Goal: Information Seeking & Learning: Find specific fact

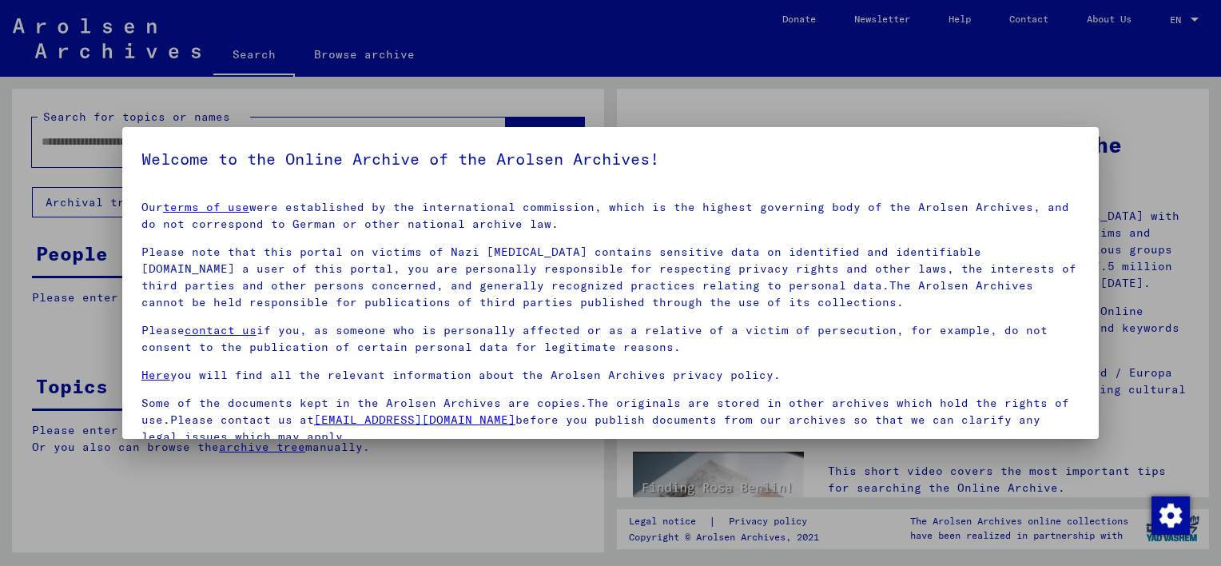
click at [161, 144] on mat-dialog-container "Welcome to the Online Archive of the Arolsen Archives! Our terms of use were es…" at bounding box center [610, 282] width 977 height 311
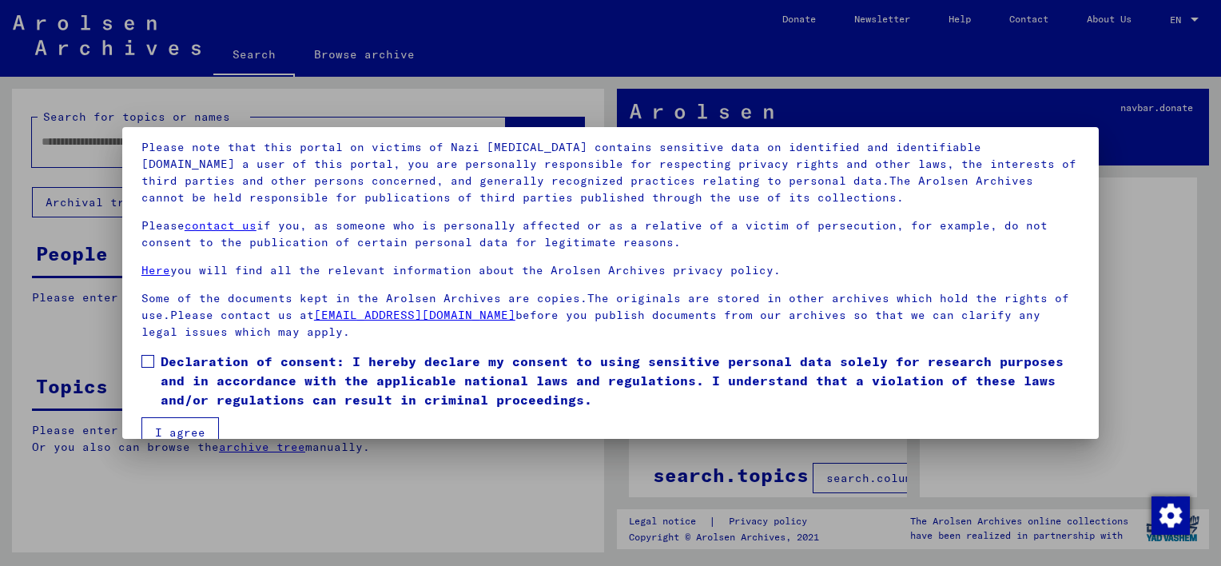
scroll to position [133, 0]
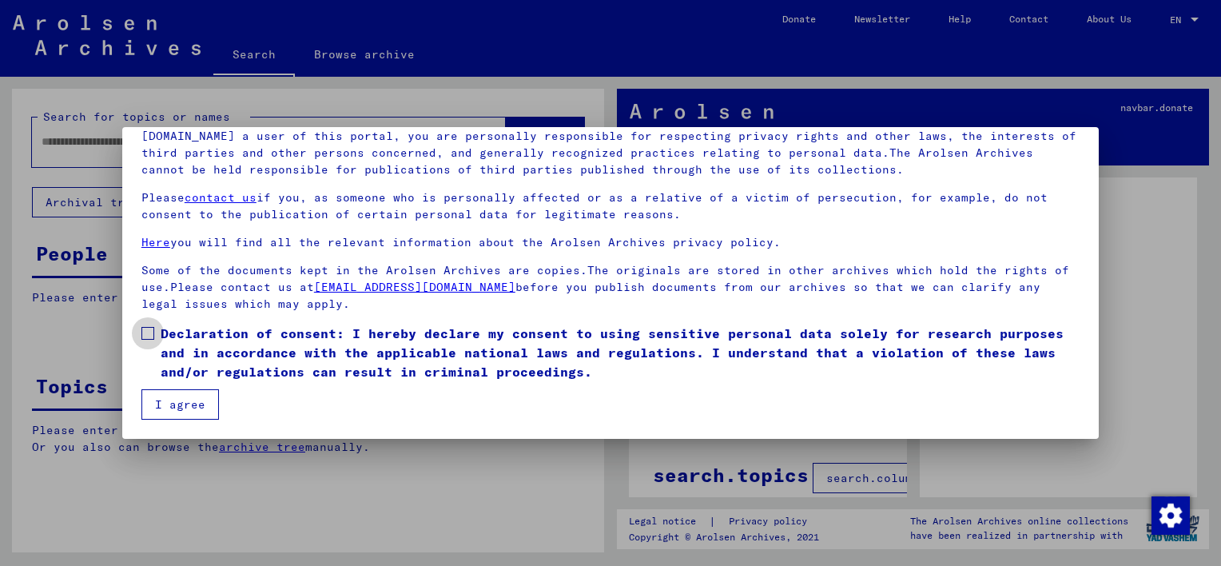
click at [150, 335] on span at bounding box center [147, 333] width 13 height 13
click at [167, 391] on button "I agree" at bounding box center [180, 404] width 78 height 30
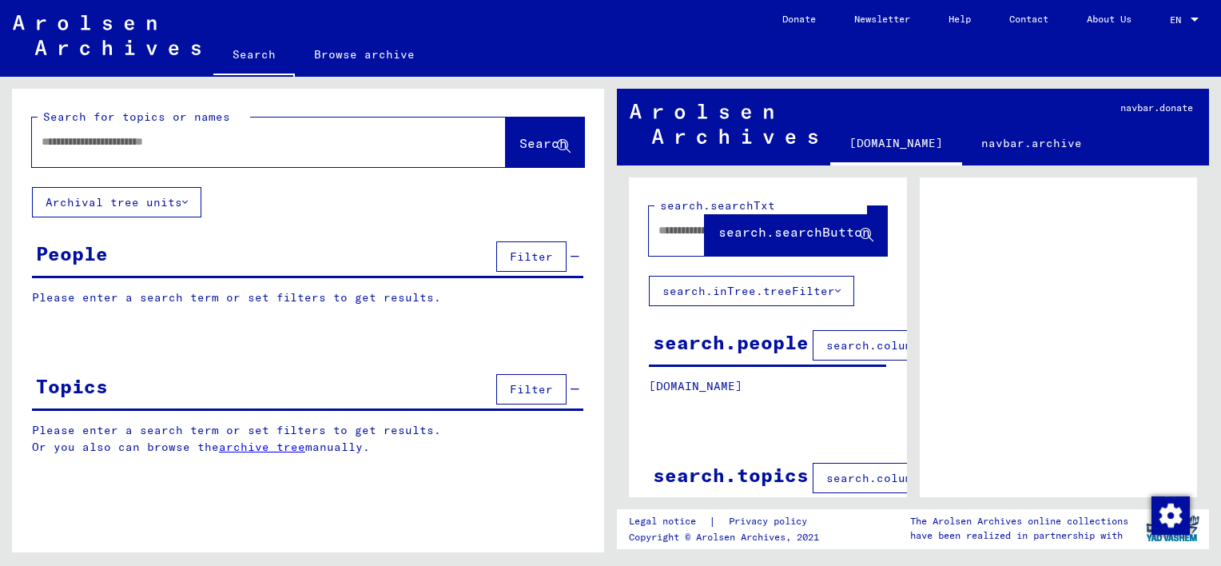
click at [142, 151] on div at bounding box center [250, 142] width 436 height 36
click at [152, 145] on input "text" at bounding box center [255, 142] width 426 height 17
type input "**********"
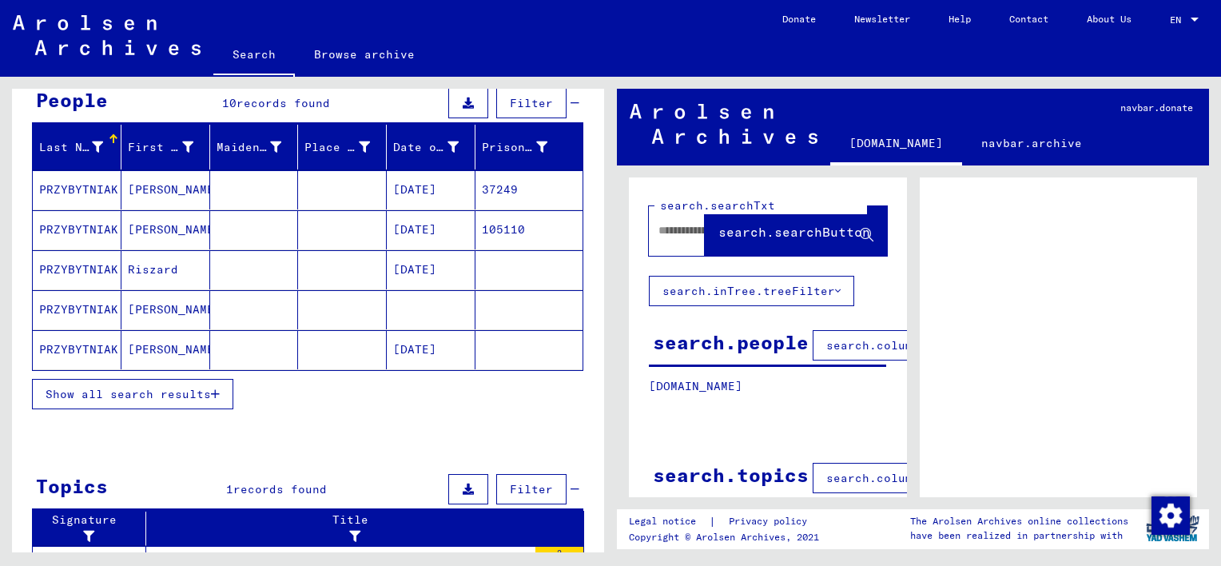
scroll to position [160, 0]
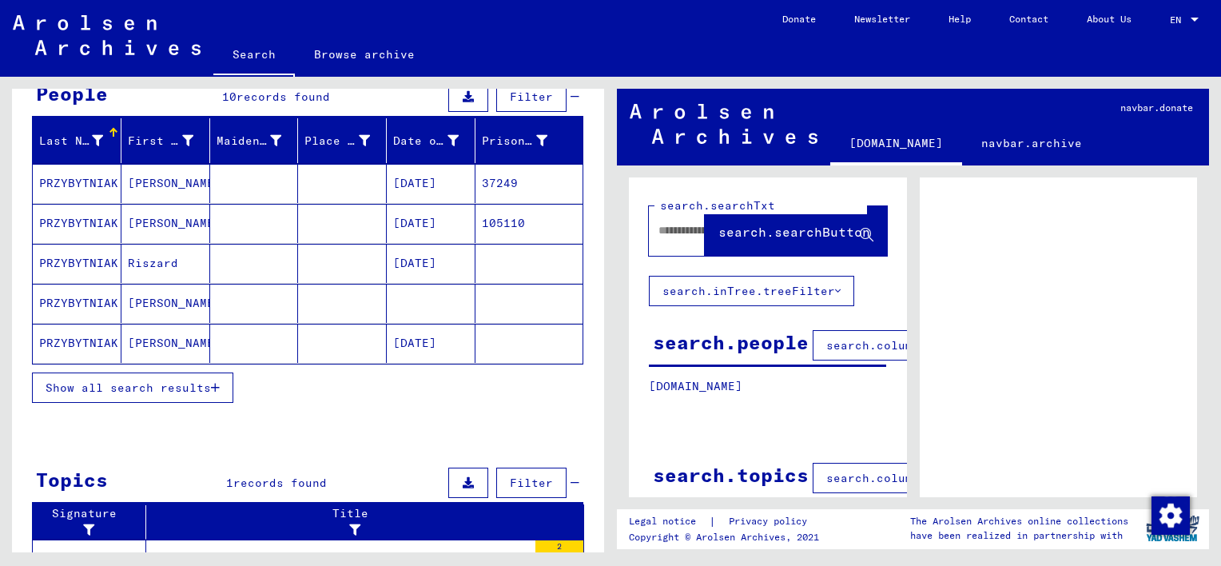
click at [83, 184] on mat-cell "PRZYBYTNIAK" at bounding box center [77, 183] width 89 height 39
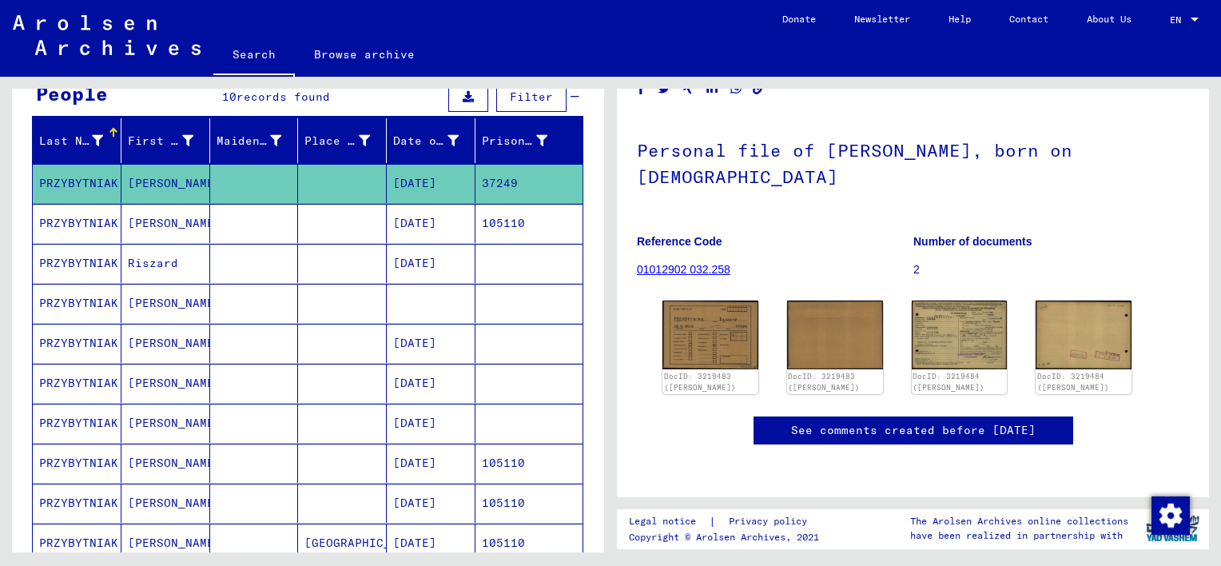
scroll to position [160, 0]
click at [946, 298] on img at bounding box center [960, 334] width 101 height 72
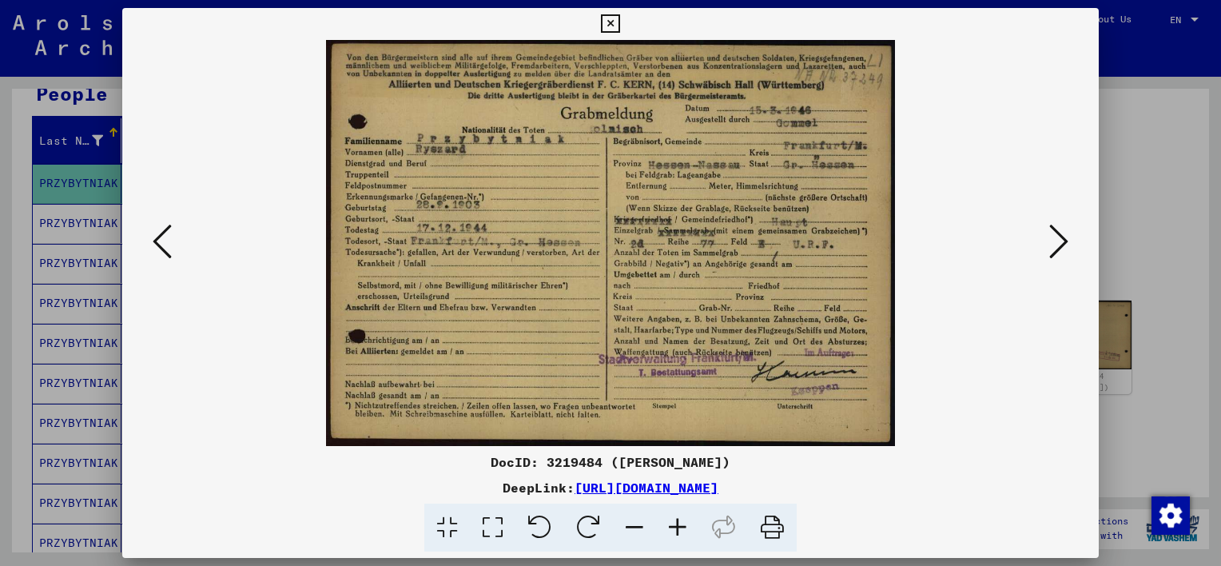
click at [166, 243] on icon at bounding box center [162, 241] width 19 height 38
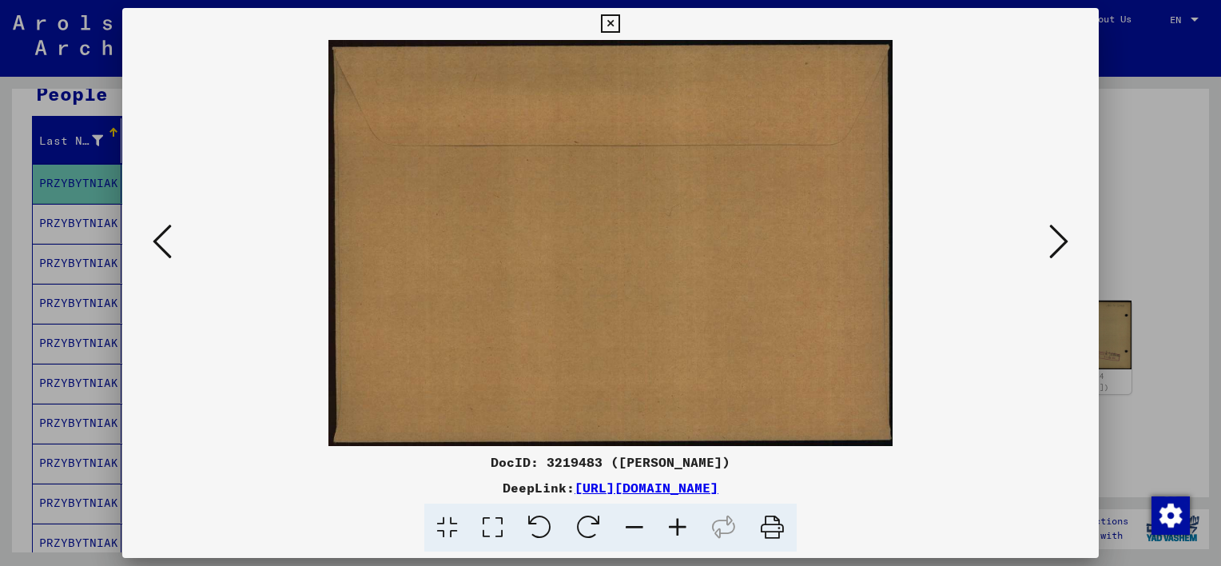
click at [1063, 240] on icon at bounding box center [1059, 241] width 19 height 38
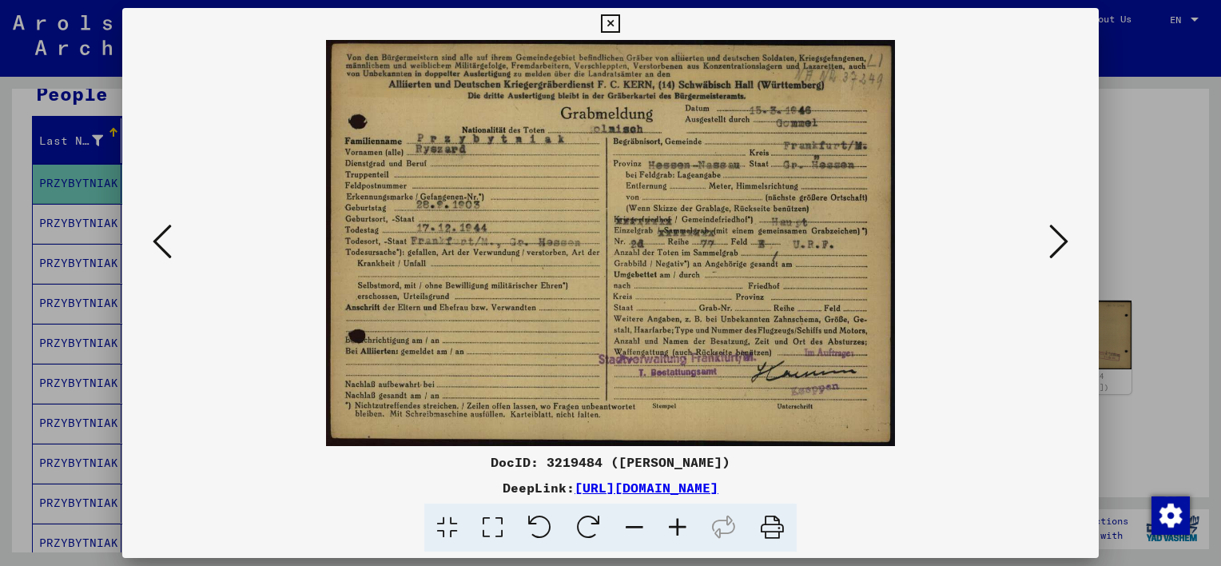
click at [1063, 240] on icon at bounding box center [1059, 241] width 19 height 38
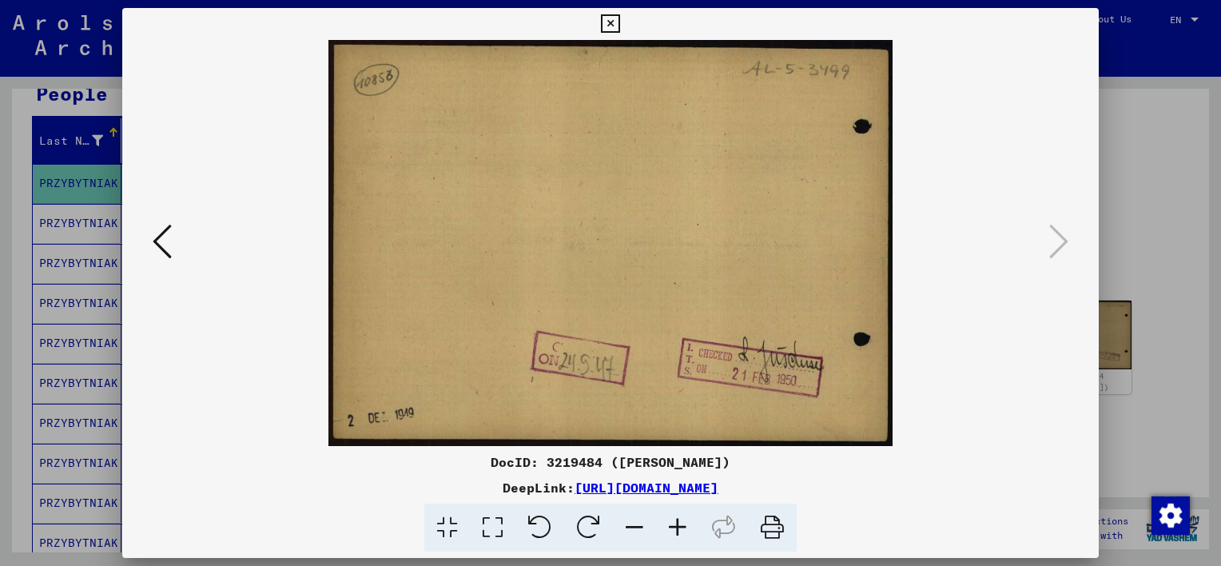
click at [162, 244] on icon at bounding box center [162, 241] width 19 height 38
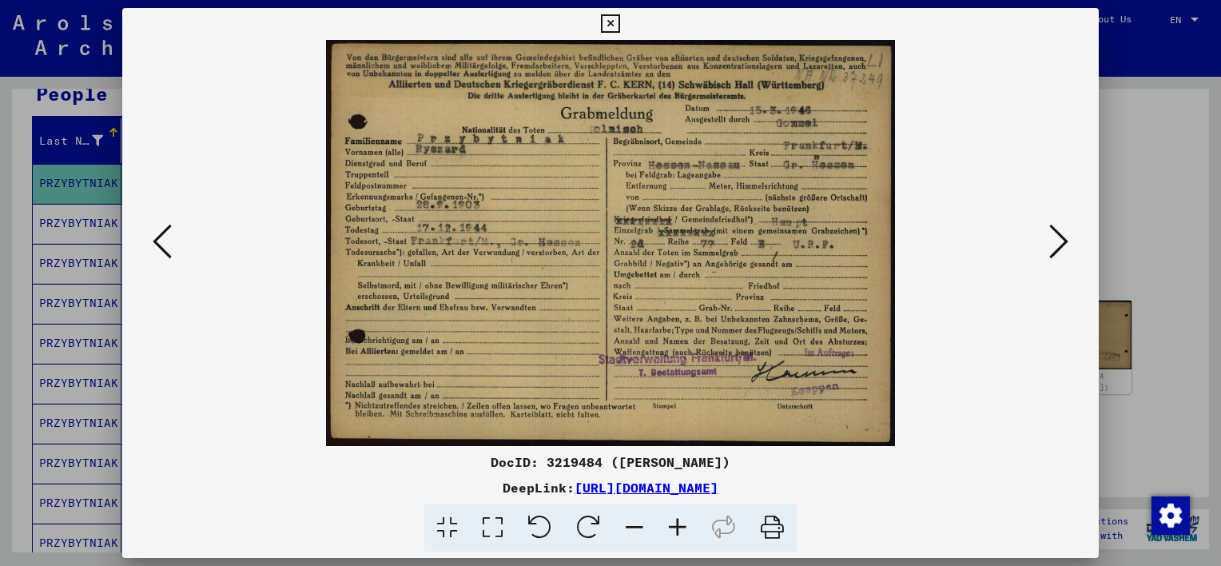
click at [612, 23] on icon at bounding box center [610, 23] width 18 height 19
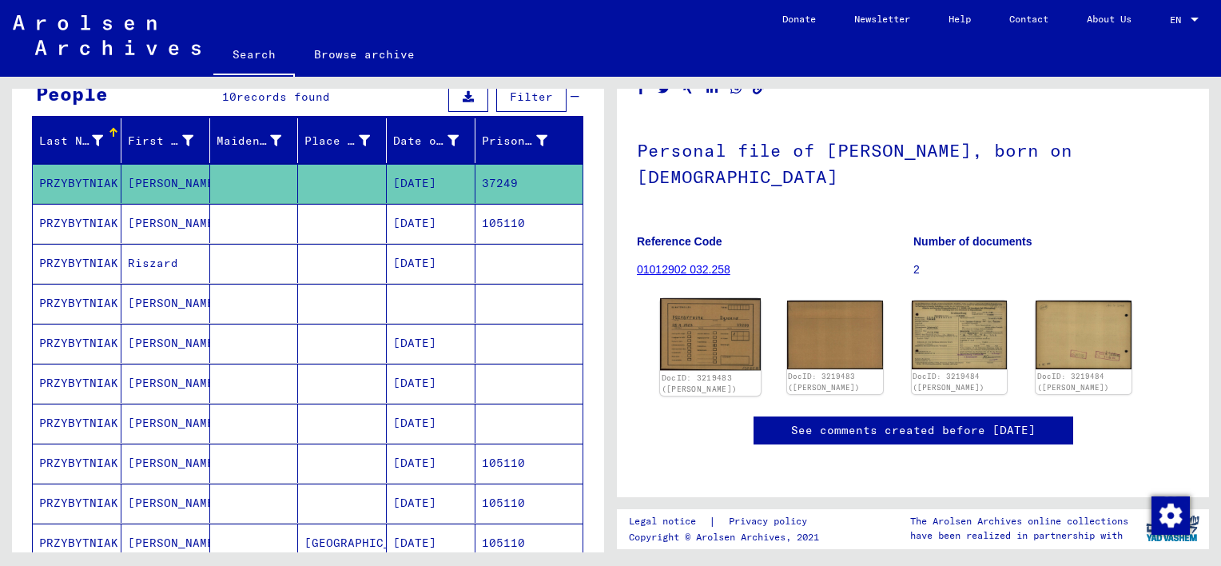
click at [725, 298] on img at bounding box center [710, 334] width 101 height 72
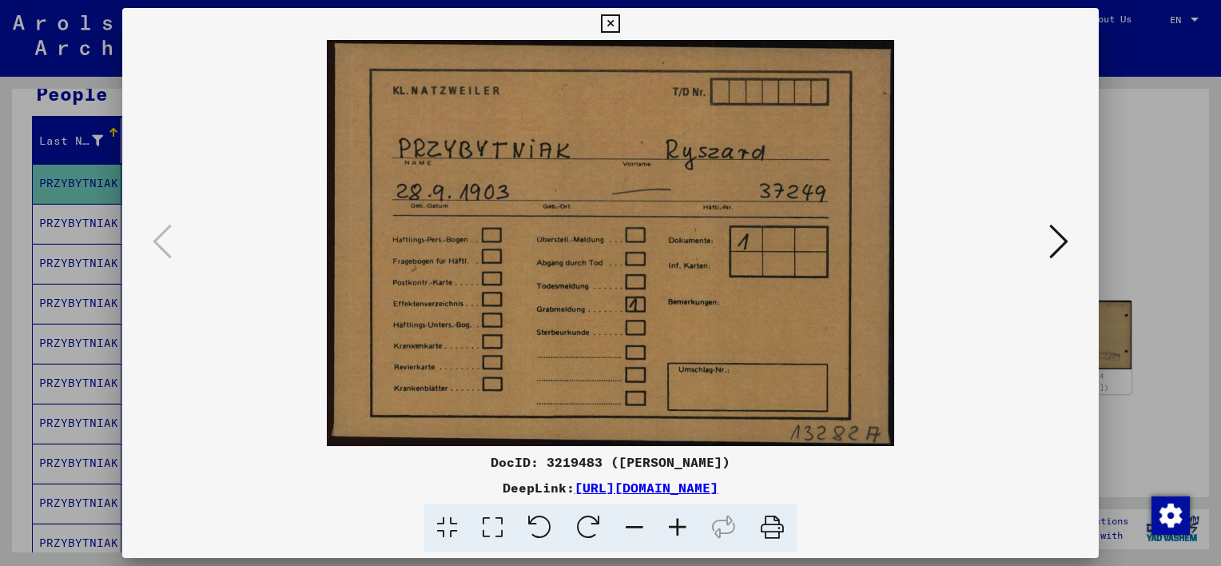
click at [1066, 237] on icon at bounding box center [1059, 241] width 19 height 38
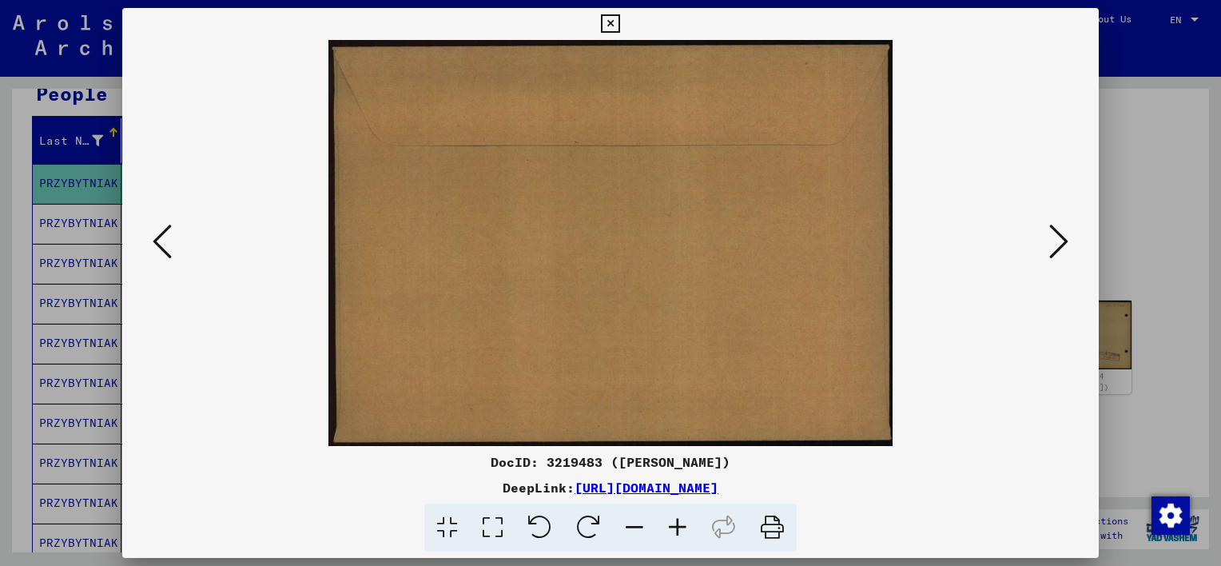
click at [1066, 237] on icon at bounding box center [1059, 241] width 19 height 38
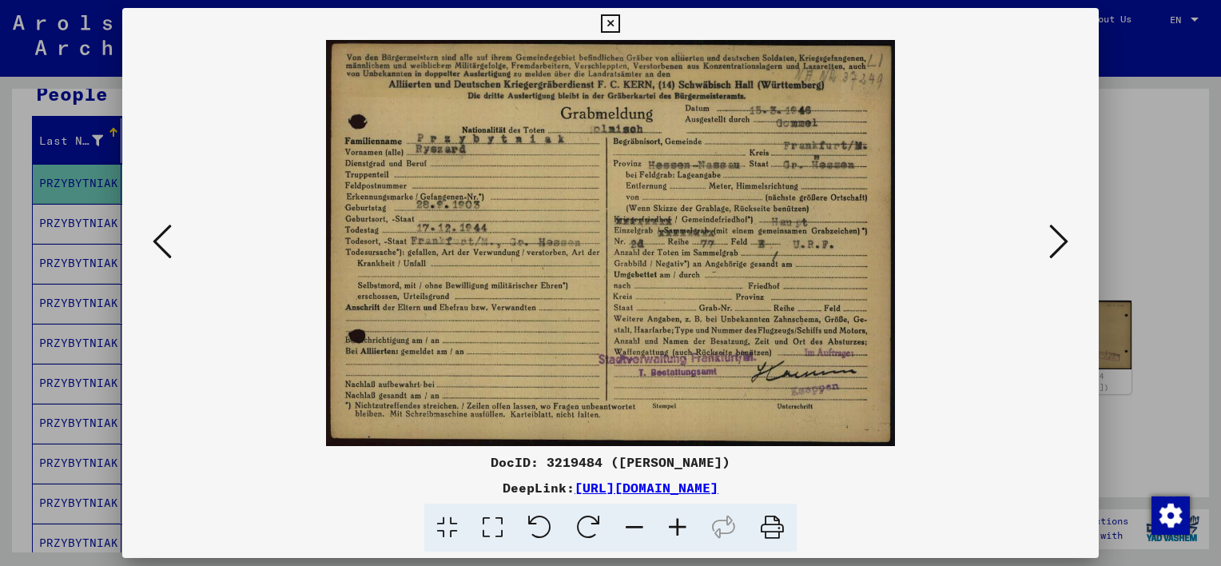
click at [611, 21] on icon at bounding box center [610, 23] width 18 height 19
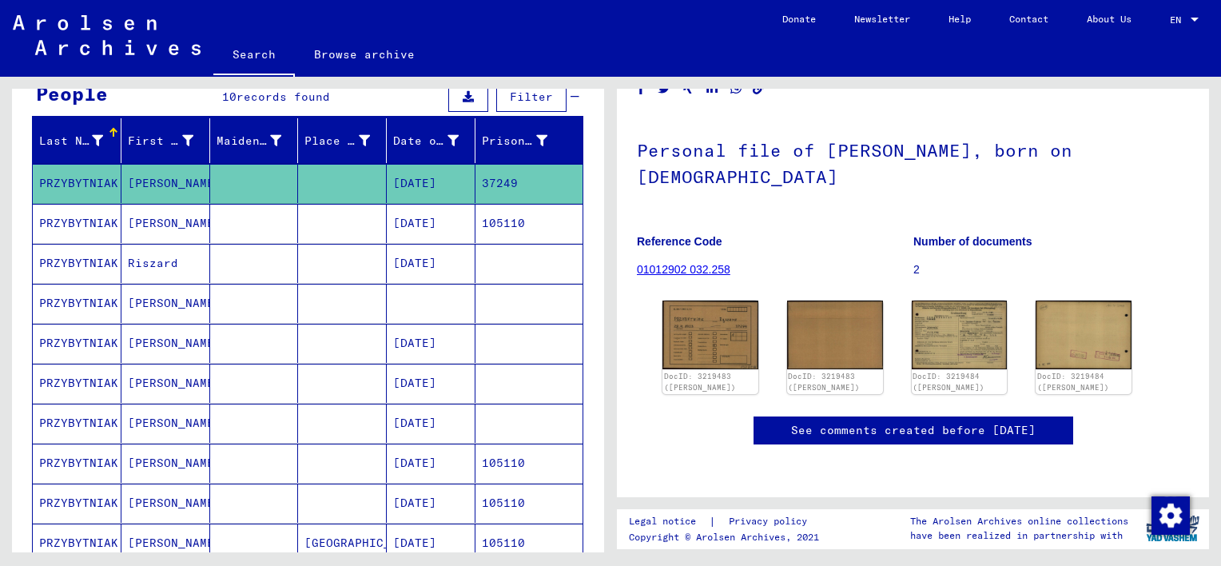
click at [145, 221] on mat-cell "[PERSON_NAME]" at bounding box center [166, 223] width 89 height 39
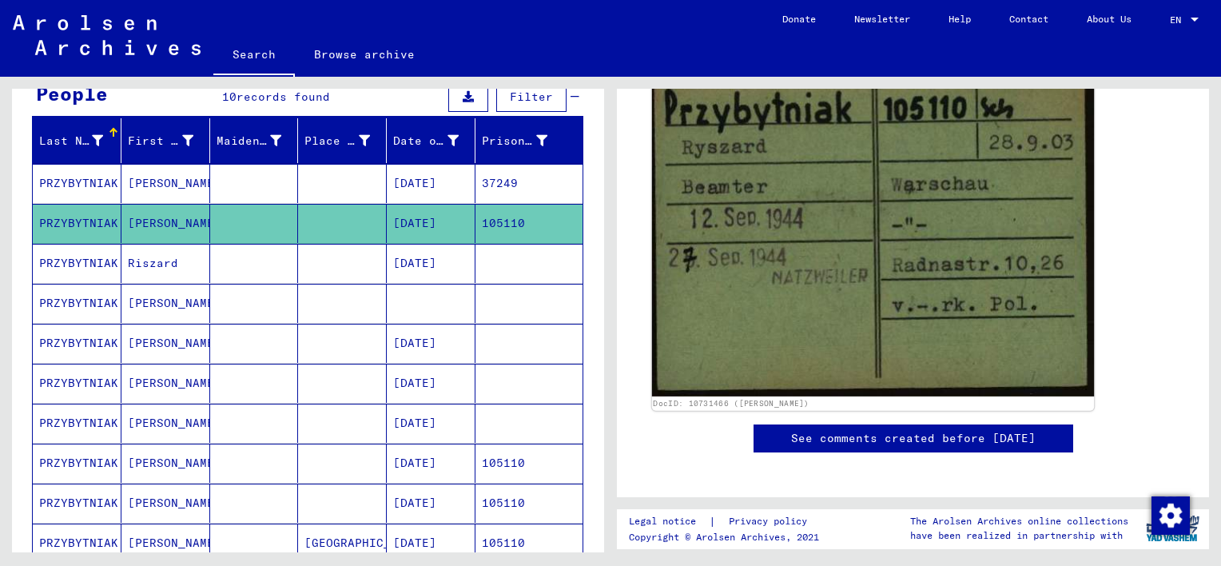
scroll to position [240, 0]
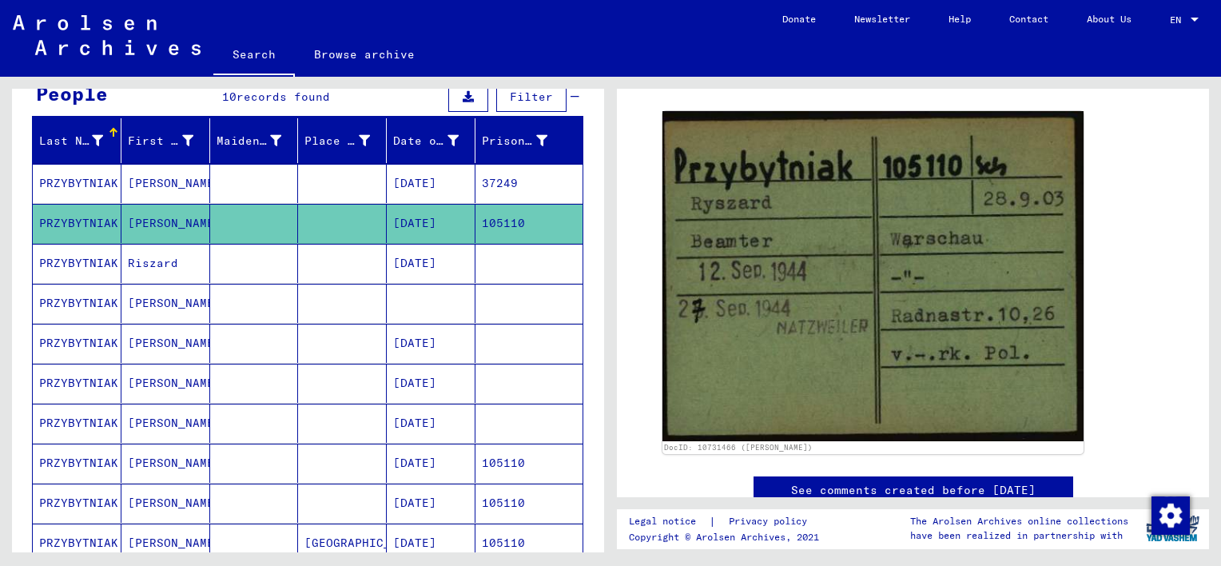
click at [102, 265] on mat-cell "PRZYBYTNIAK" at bounding box center [77, 263] width 89 height 39
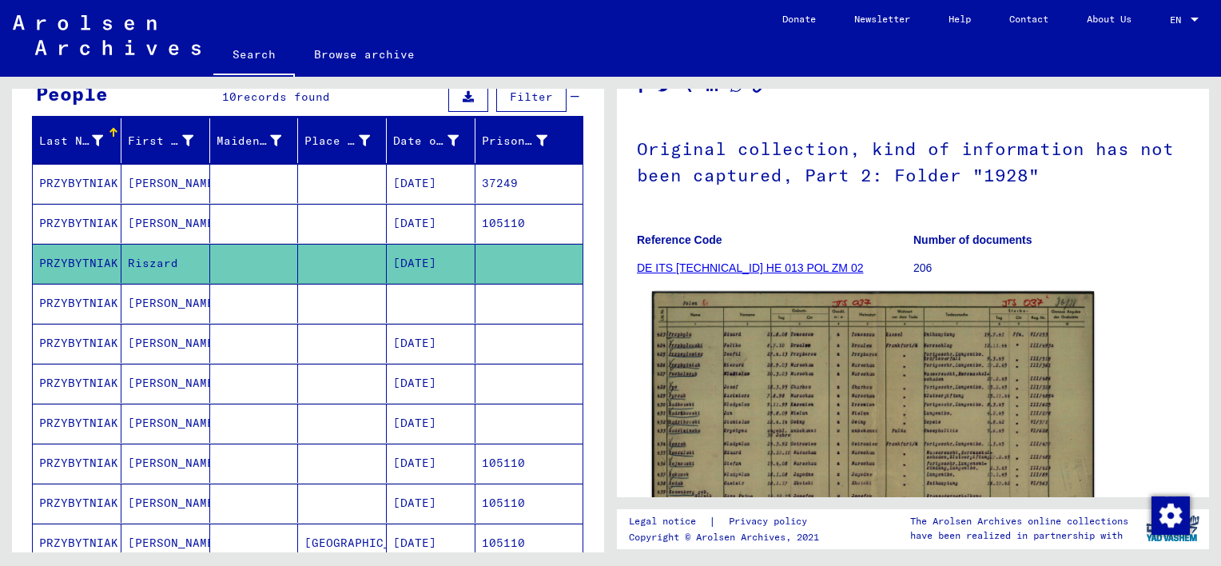
scroll to position [240, 0]
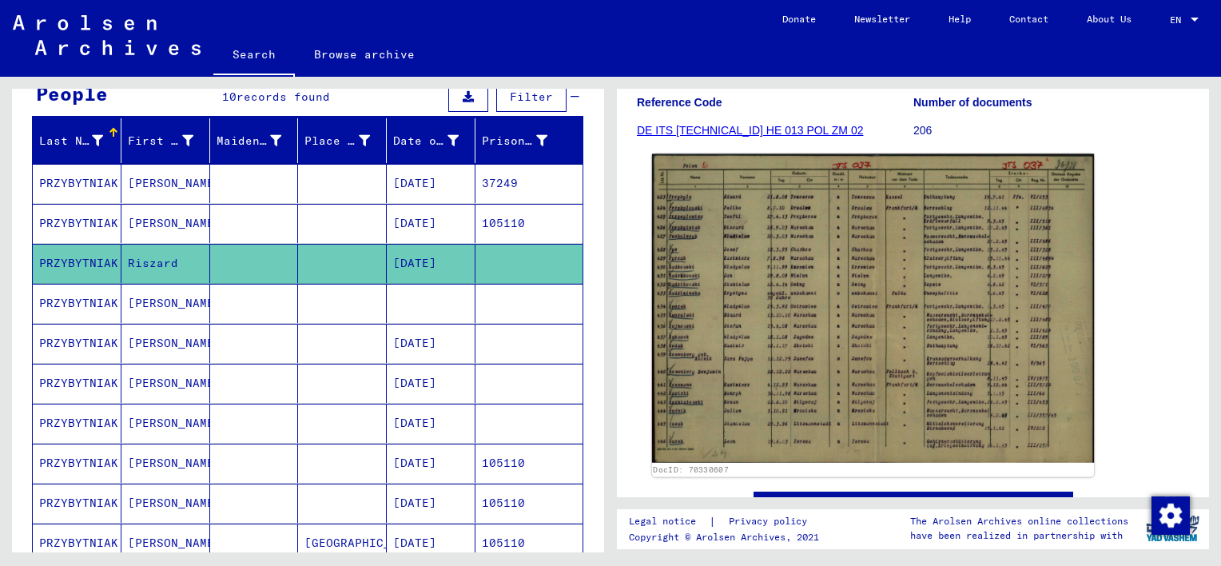
click at [767, 272] on img at bounding box center [873, 308] width 442 height 309
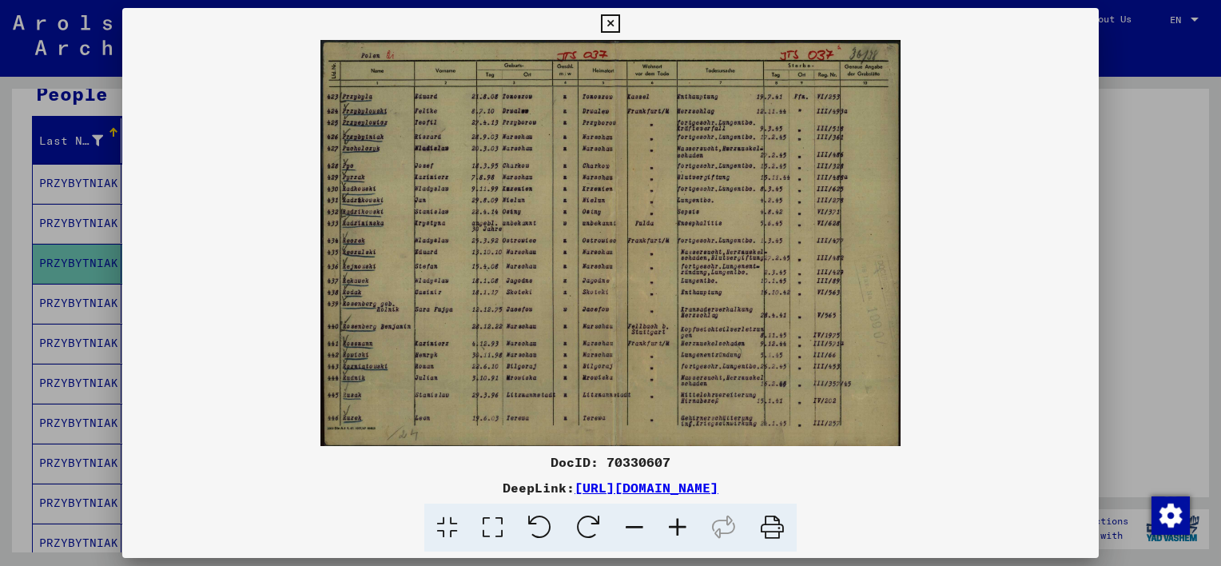
click at [682, 530] on icon at bounding box center [677, 528] width 43 height 49
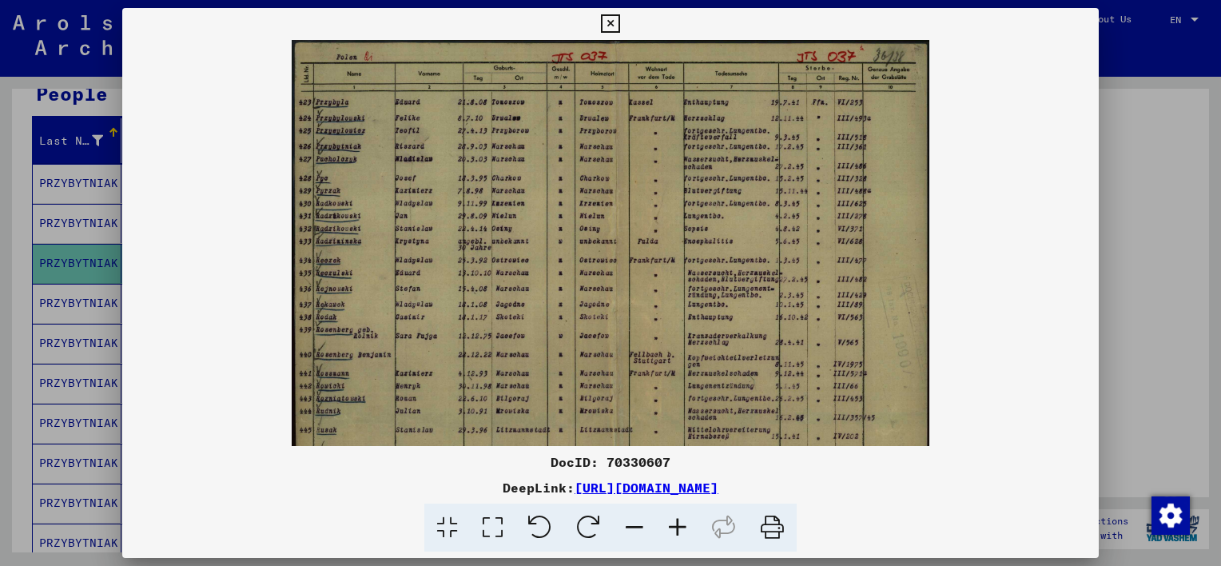
click at [682, 530] on icon at bounding box center [677, 528] width 43 height 49
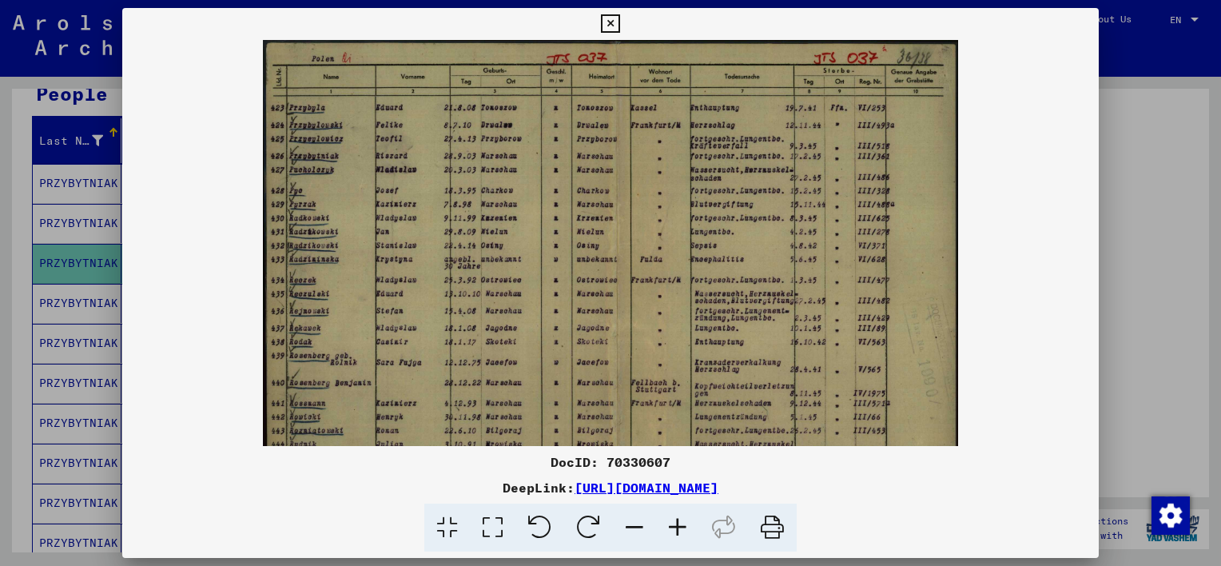
click at [682, 530] on icon at bounding box center [677, 528] width 43 height 49
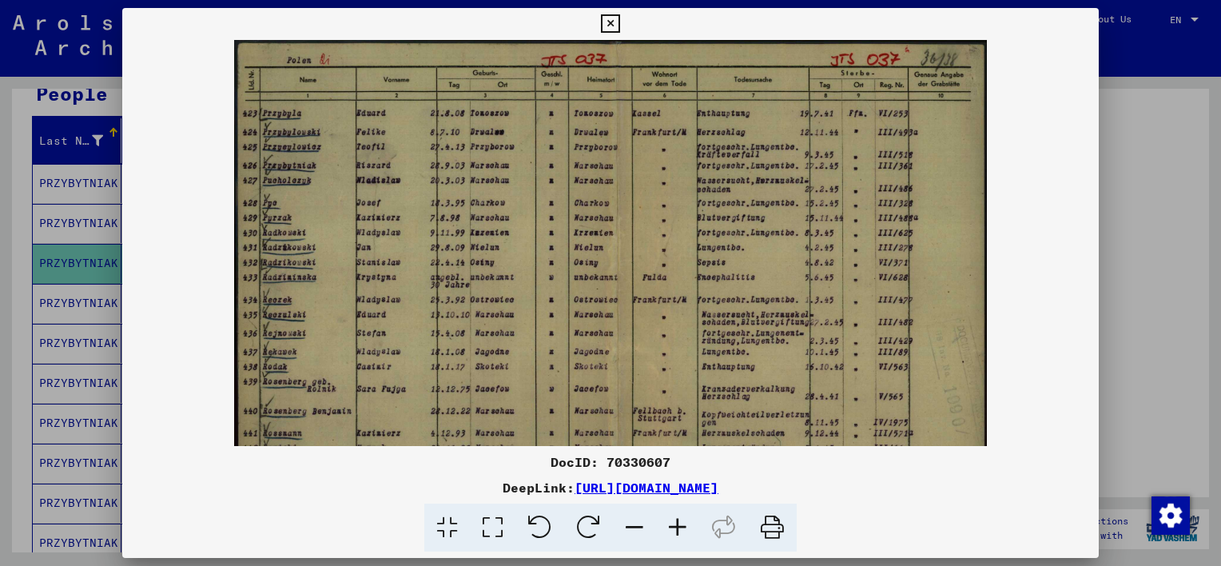
click at [682, 530] on icon at bounding box center [677, 528] width 43 height 49
click at [682, 528] on icon at bounding box center [677, 528] width 43 height 49
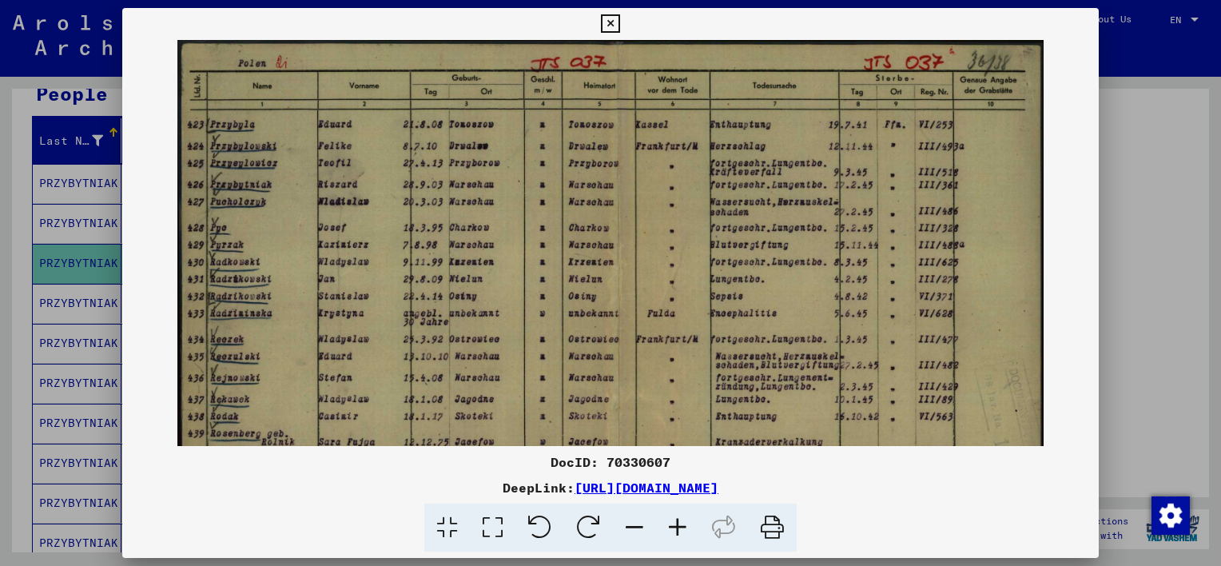
click at [611, 26] on icon at bounding box center [610, 23] width 18 height 19
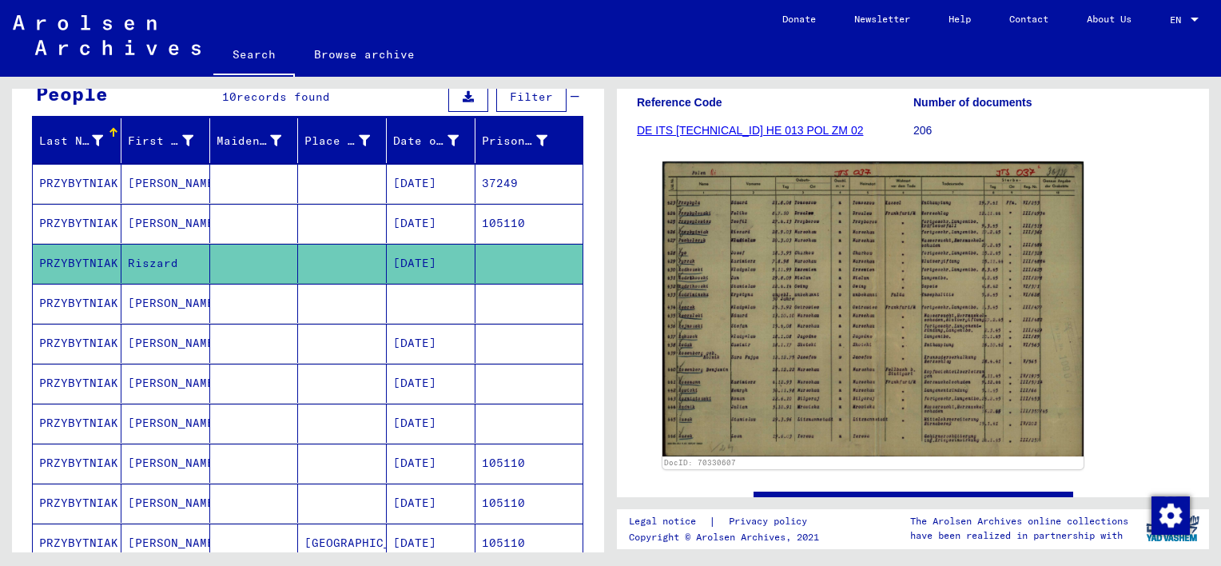
click at [96, 341] on mat-cell "PRZYBYTNIAK" at bounding box center [77, 343] width 89 height 39
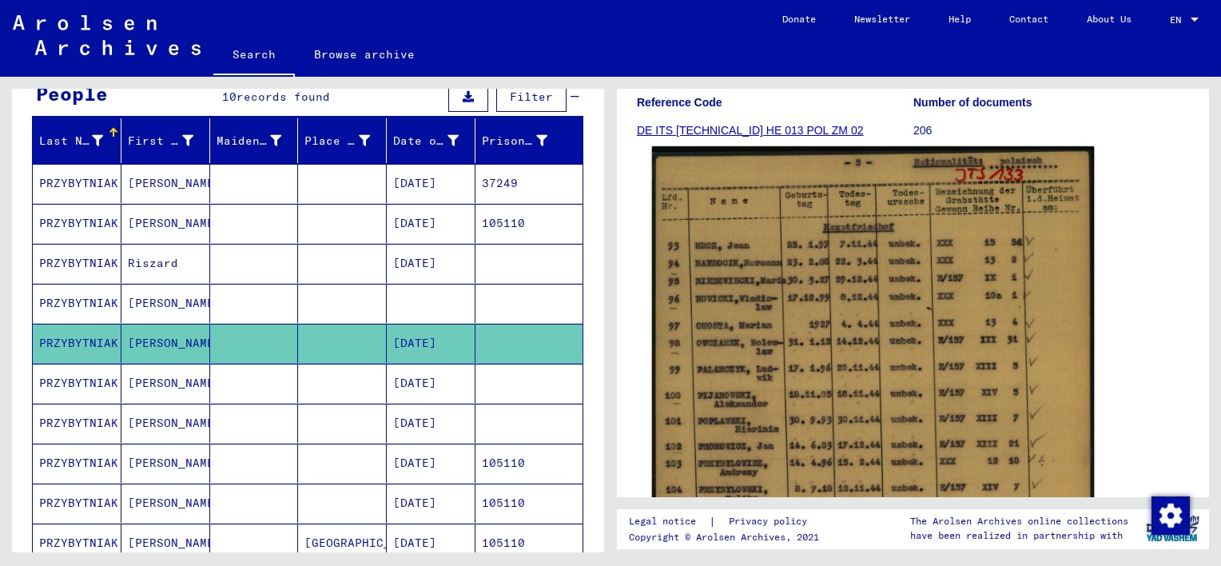
scroll to position [320, 0]
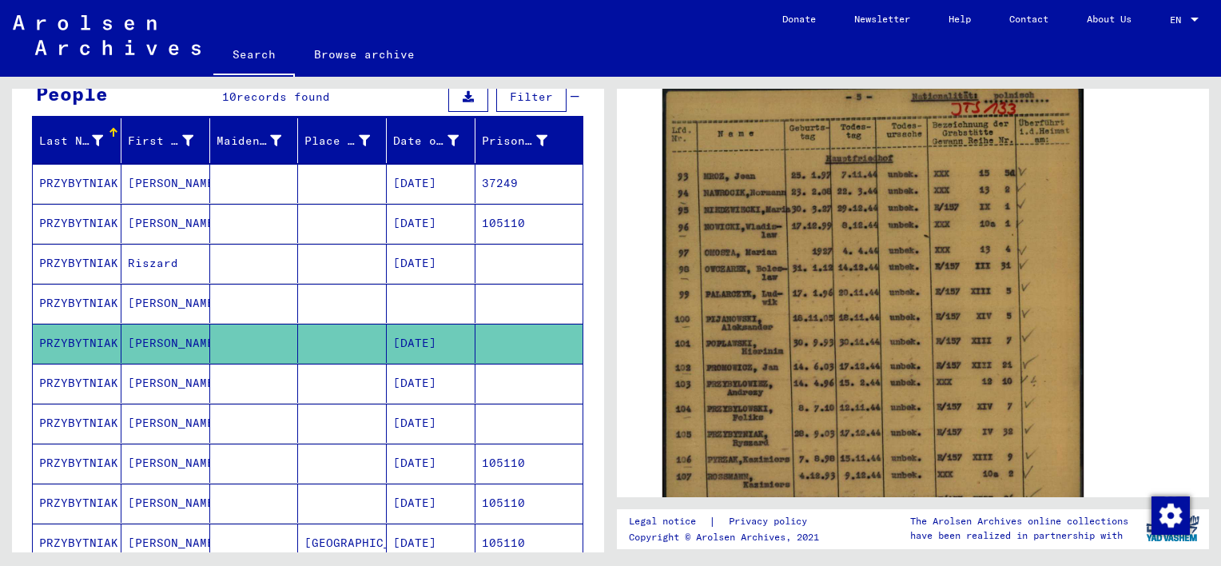
click at [70, 385] on mat-cell "PRZYBYTNIAK" at bounding box center [77, 383] width 89 height 39
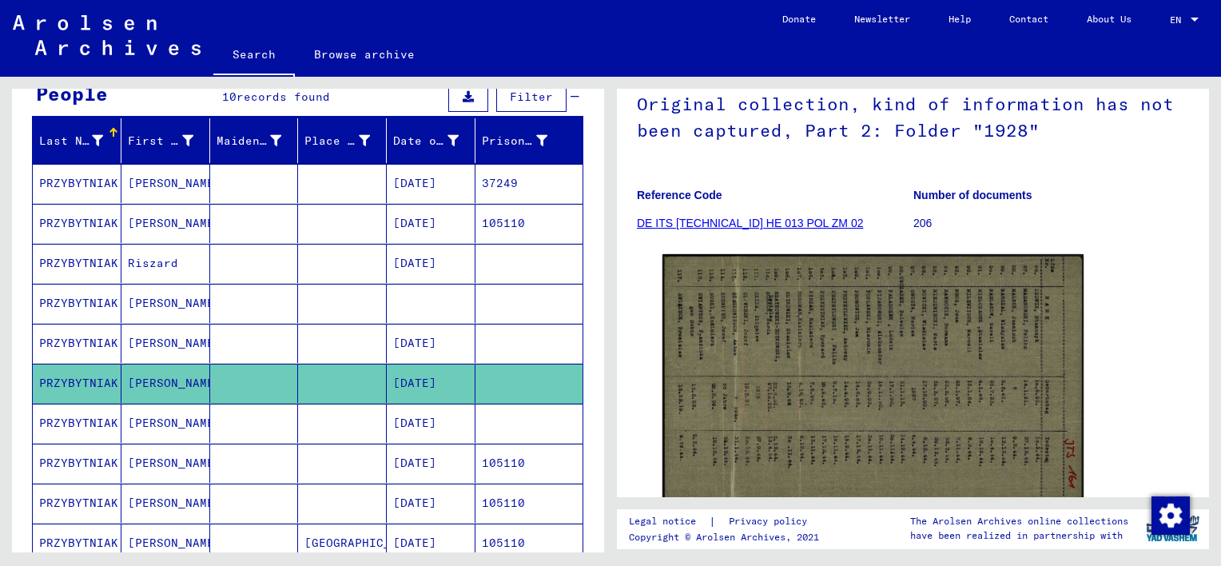
scroll to position [240, 0]
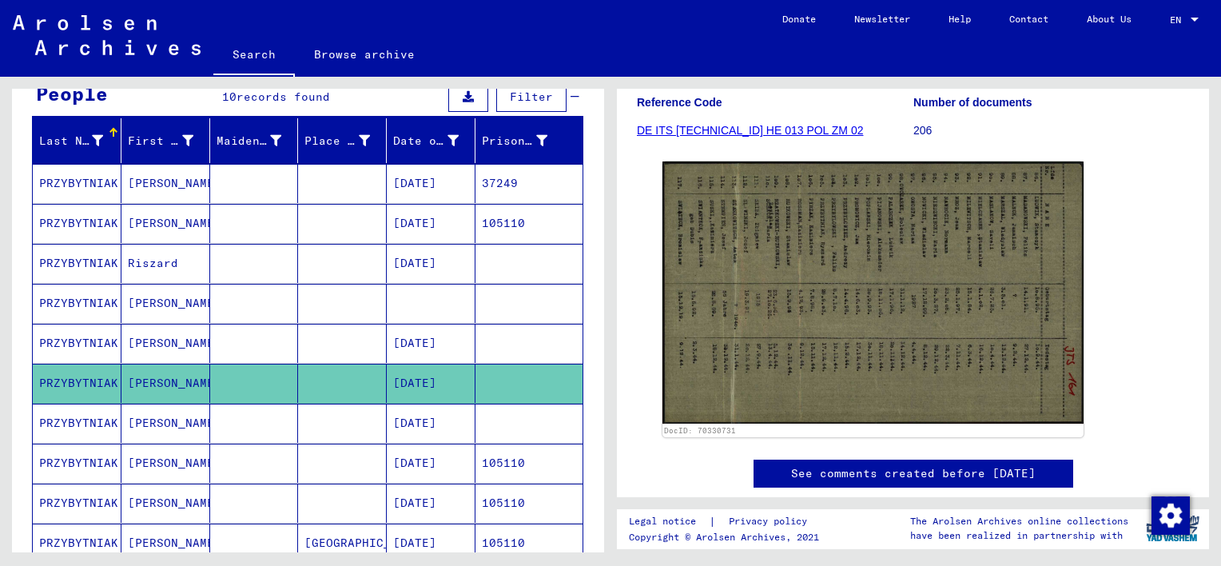
click at [92, 412] on mat-cell "PRZYBYTNIAK" at bounding box center [77, 423] width 89 height 39
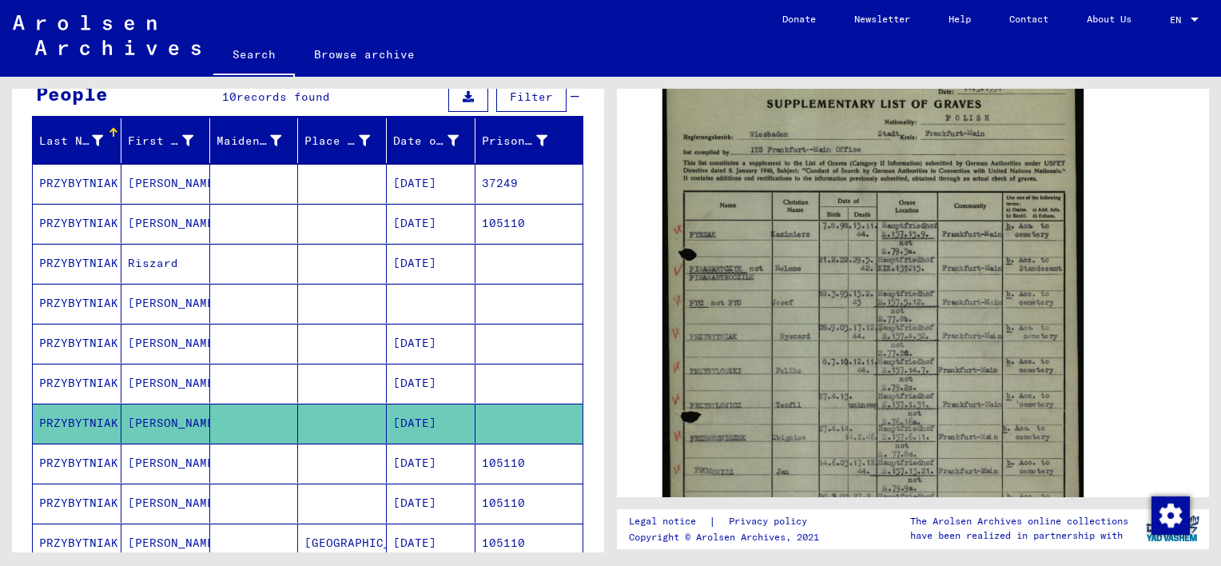
scroll to position [400, 0]
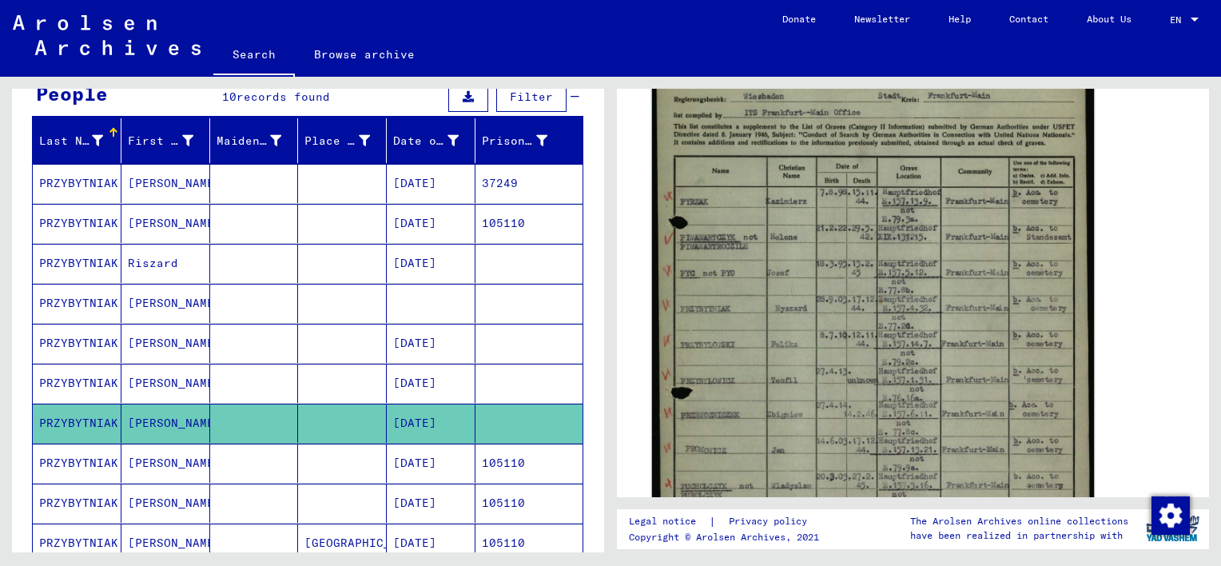
click at [870, 281] on img at bounding box center [873, 309] width 442 height 703
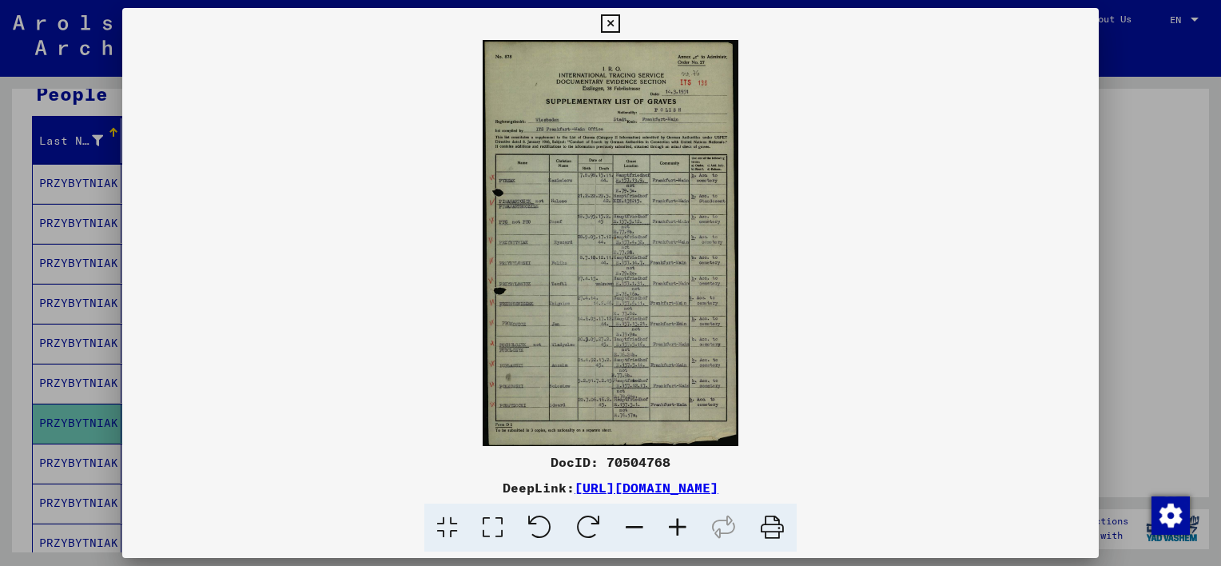
click at [671, 524] on icon at bounding box center [677, 528] width 43 height 49
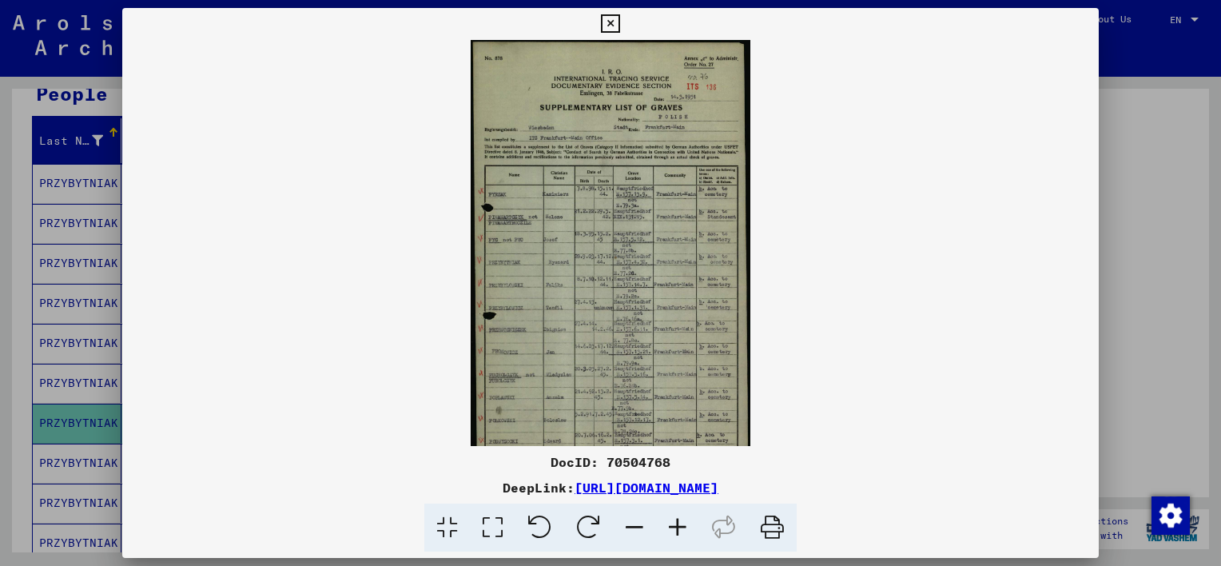
click at [671, 523] on icon at bounding box center [677, 528] width 43 height 49
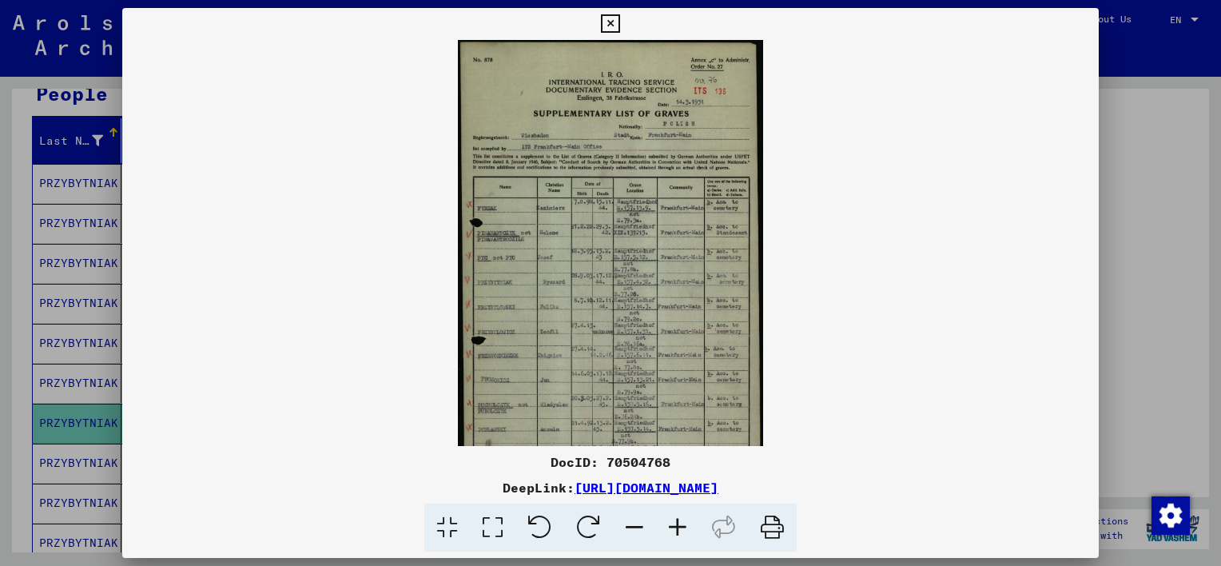
click at [671, 523] on icon at bounding box center [677, 528] width 43 height 49
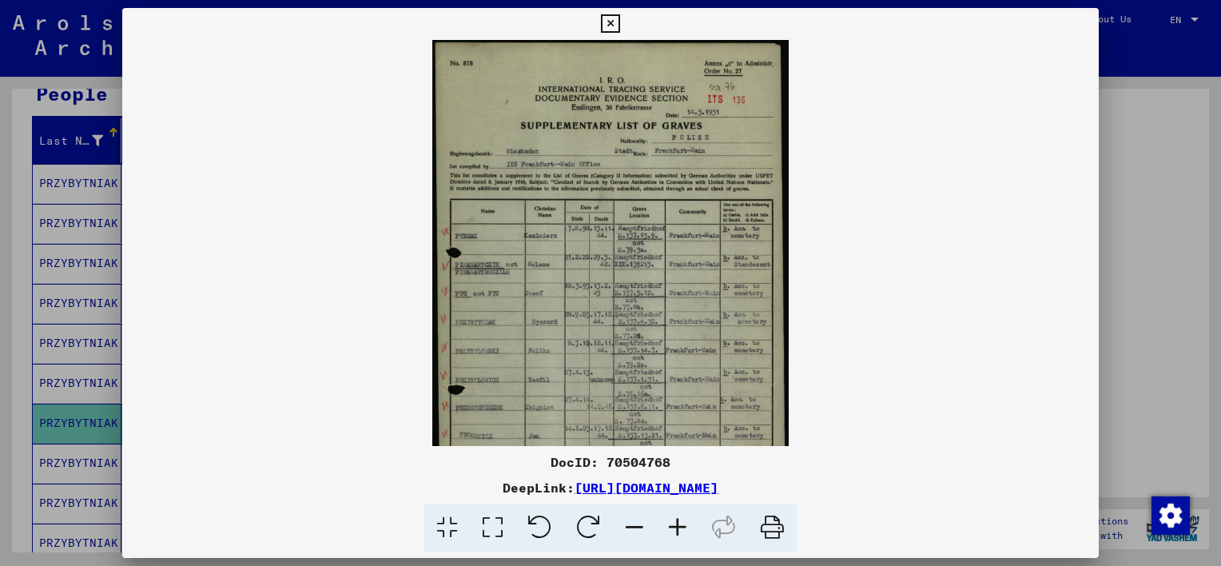
click at [671, 523] on icon at bounding box center [677, 528] width 43 height 49
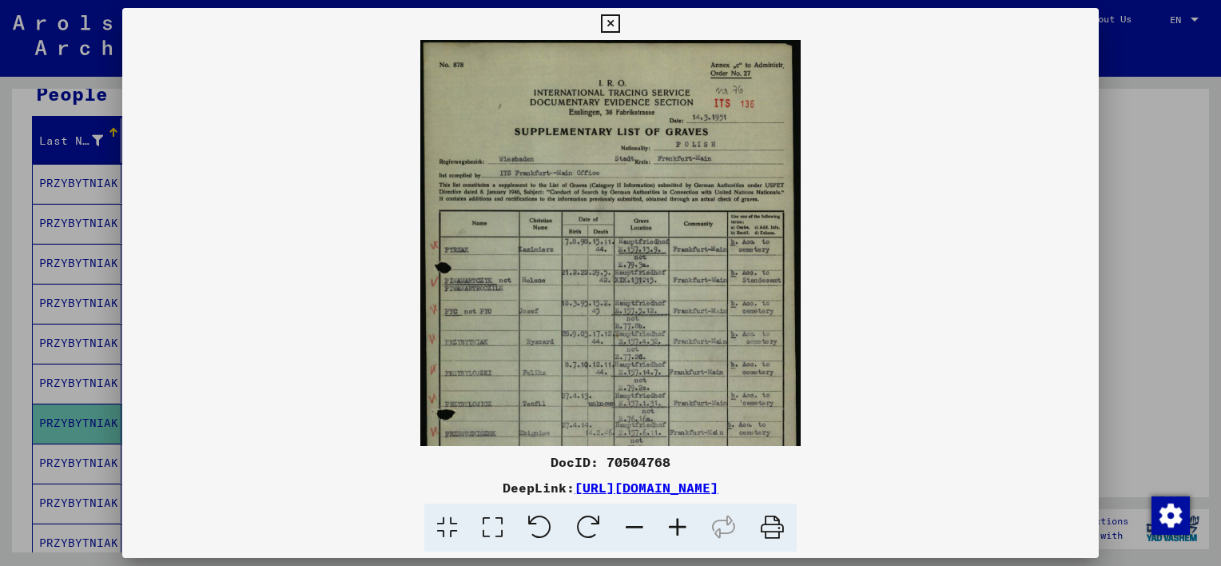
click at [671, 523] on icon at bounding box center [677, 528] width 43 height 49
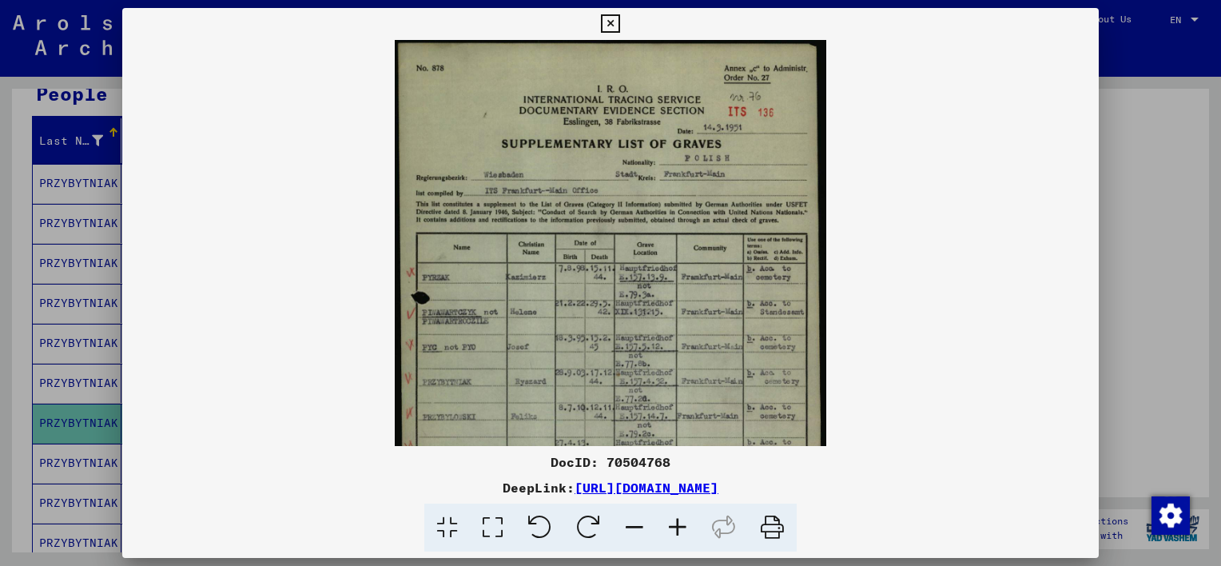
click at [671, 523] on icon at bounding box center [677, 528] width 43 height 49
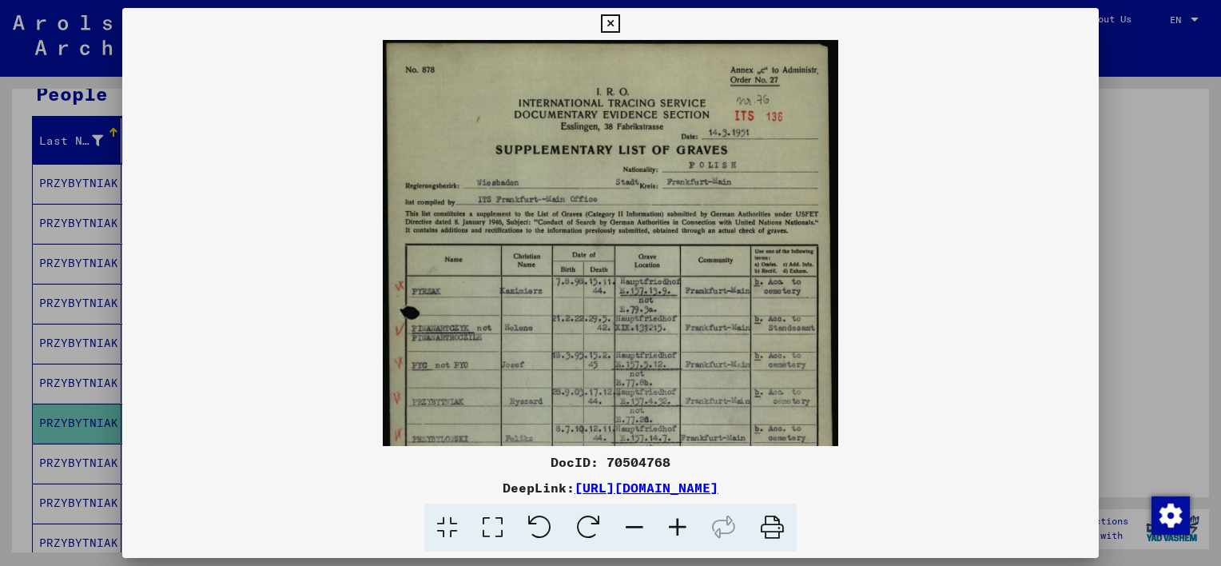
click at [671, 523] on icon at bounding box center [677, 528] width 43 height 49
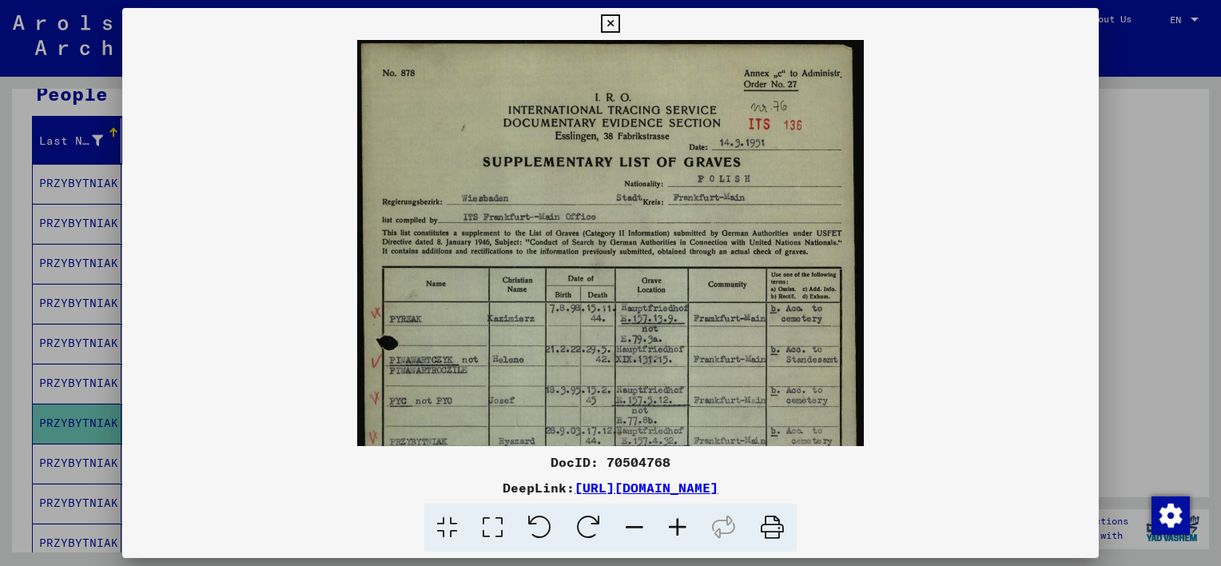
click at [671, 523] on icon at bounding box center [677, 528] width 43 height 49
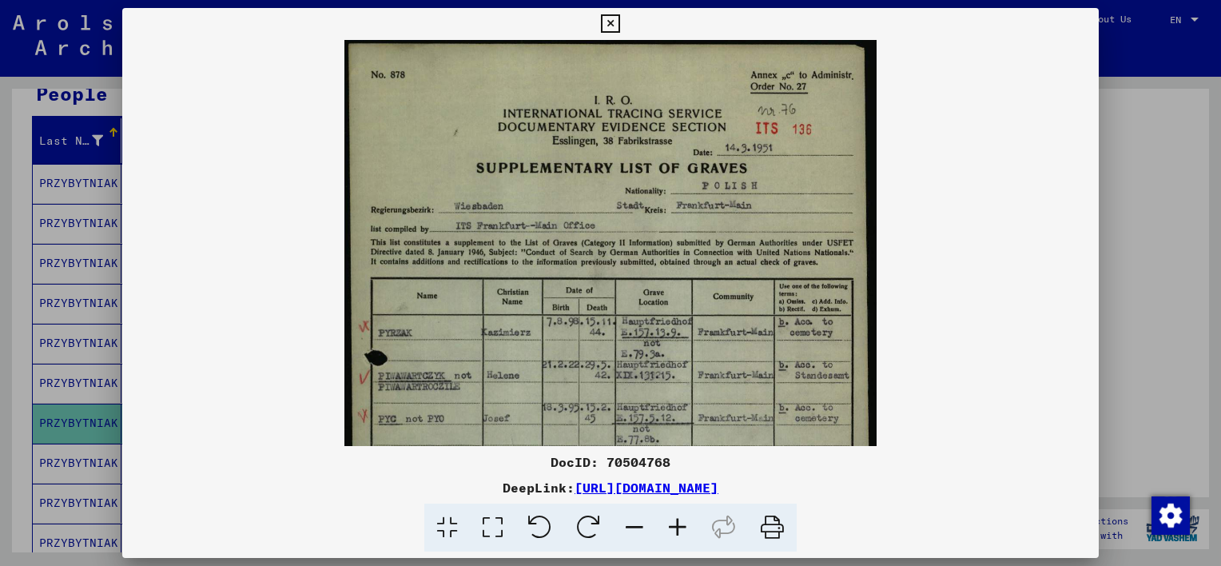
click at [671, 523] on icon at bounding box center [677, 528] width 43 height 49
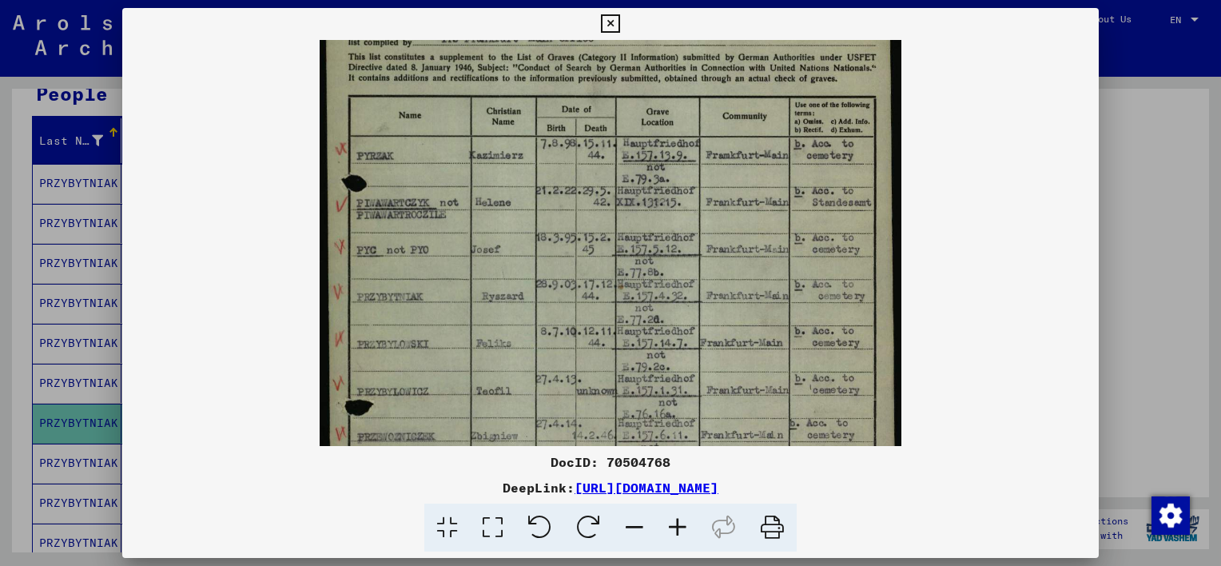
drag, startPoint x: 763, startPoint y: 376, endPoint x: 760, endPoint y: 166, distance: 209.5
click at [761, 166] on img at bounding box center [611, 298] width 582 height 926
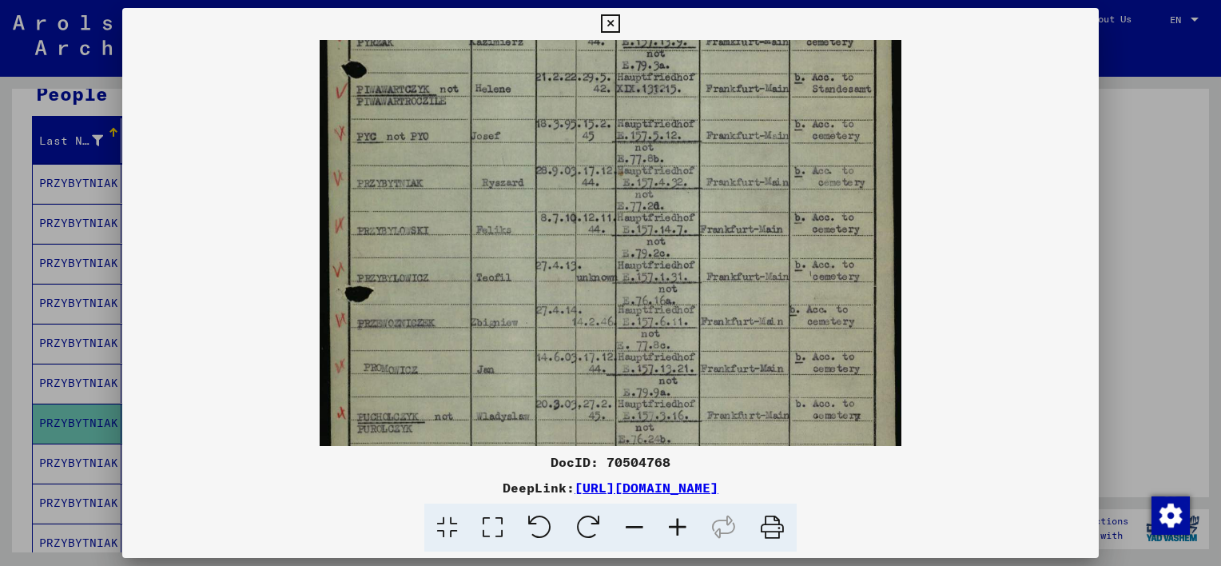
scroll to position [331, 0]
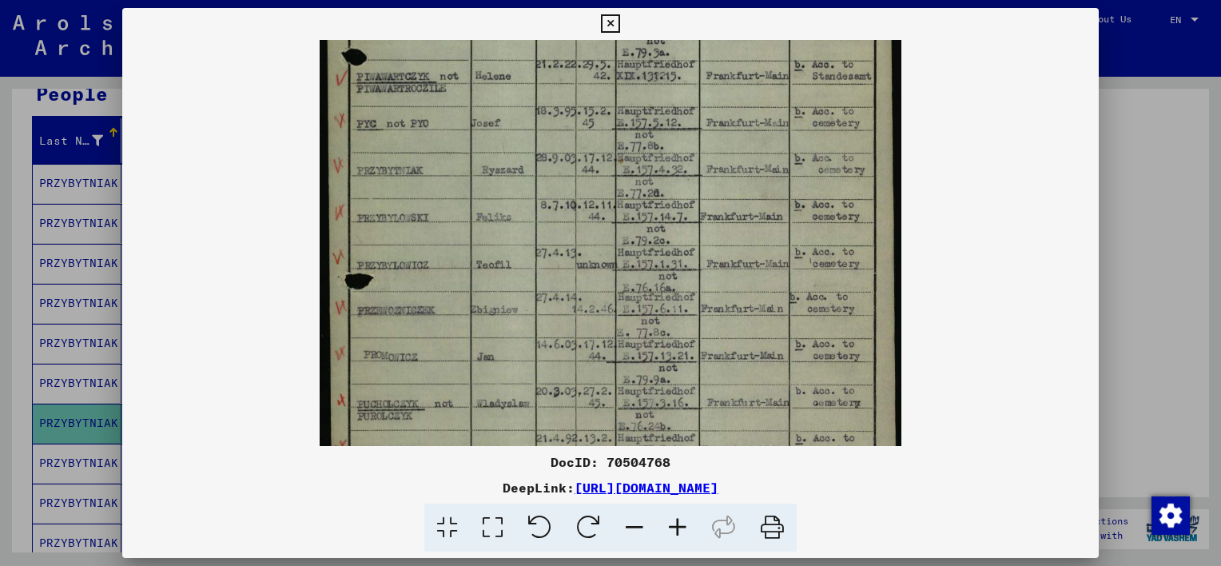
drag, startPoint x: 735, startPoint y: 322, endPoint x: 739, endPoint y: 204, distance: 118.4
click at [739, 204] on img at bounding box center [611, 172] width 582 height 926
click at [609, 25] on icon at bounding box center [610, 23] width 18 height 19
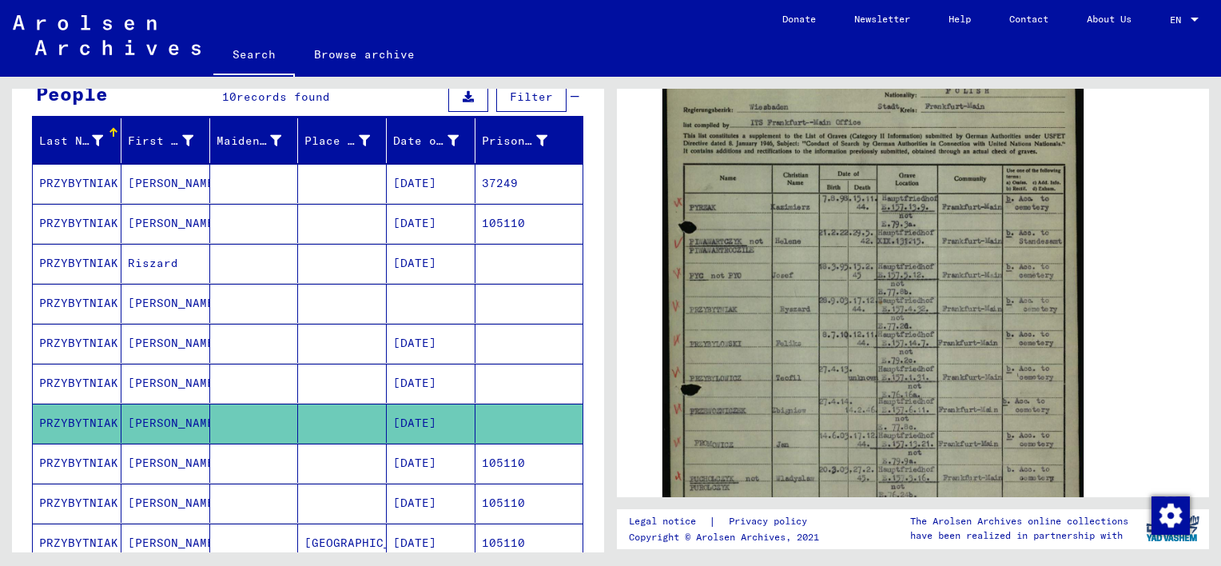
click at [84, 451] on mat-cell "PRZYBYTNIAK" at bounding box center [77, 463] width 89 height 39
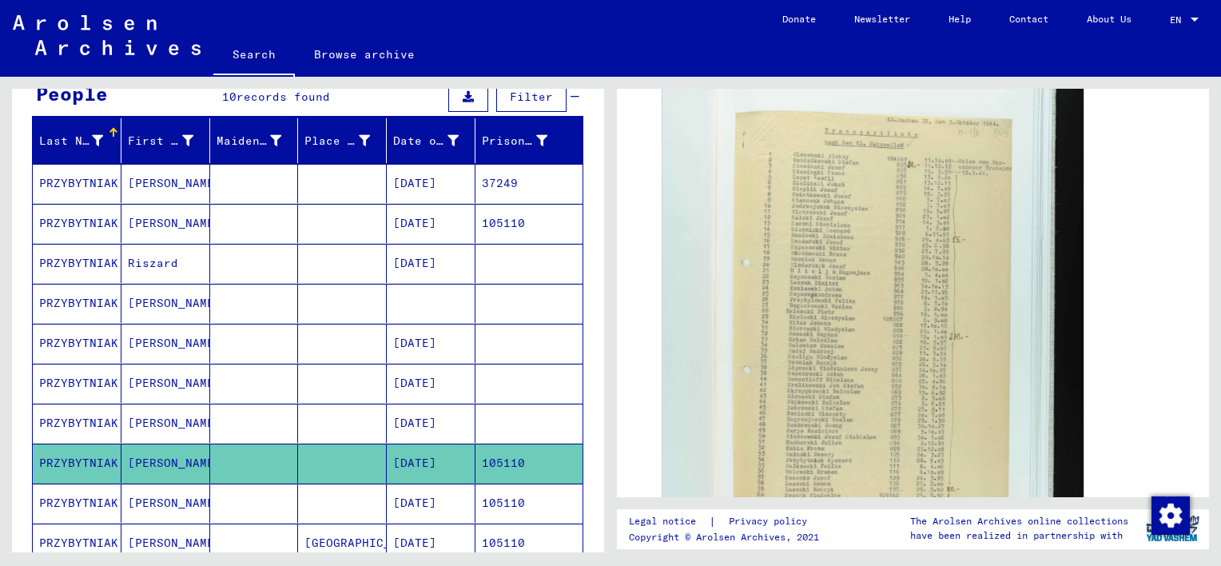
scroll to position [240, 0]
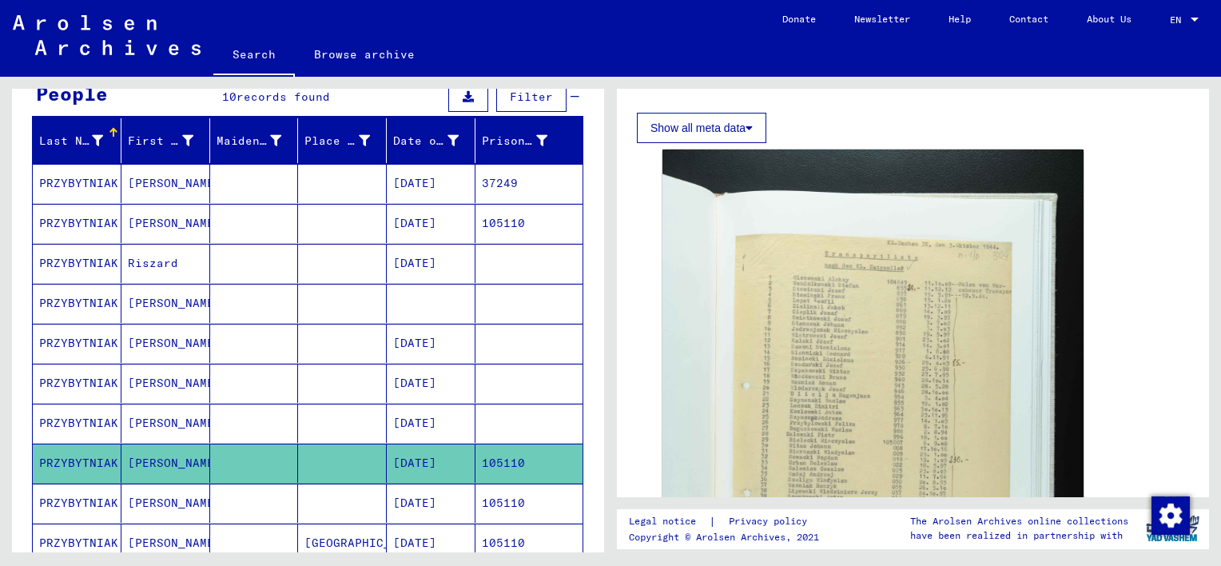
click at [100, 496] on mat-cell "PRZYBYTNIAK" at bounding box center [77, 503] width 89 height 39
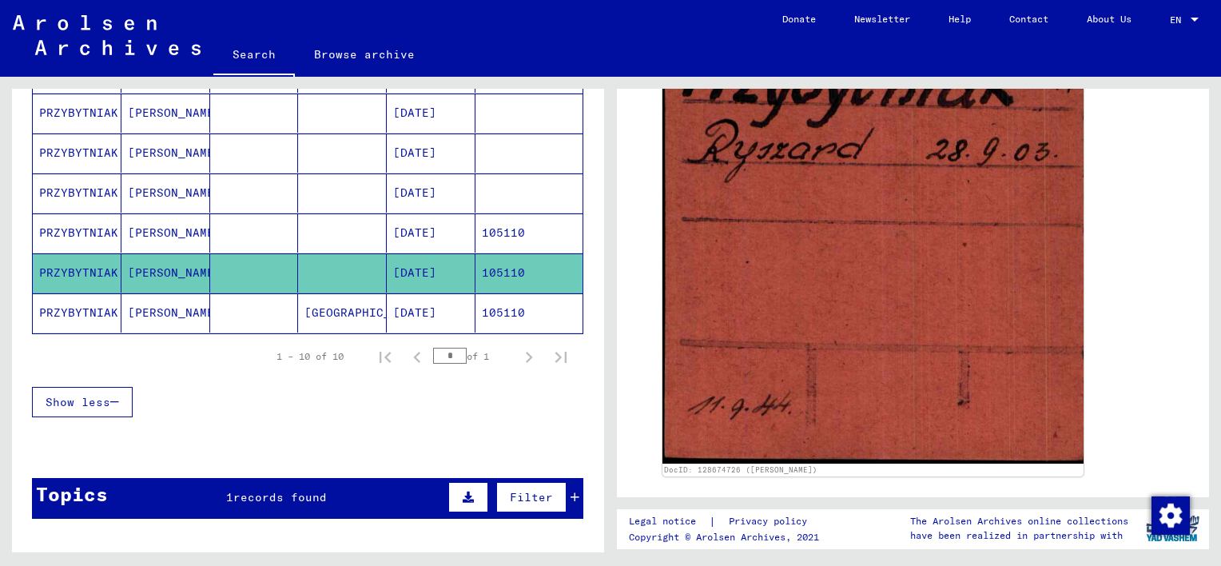
scroll to position [400, 0]
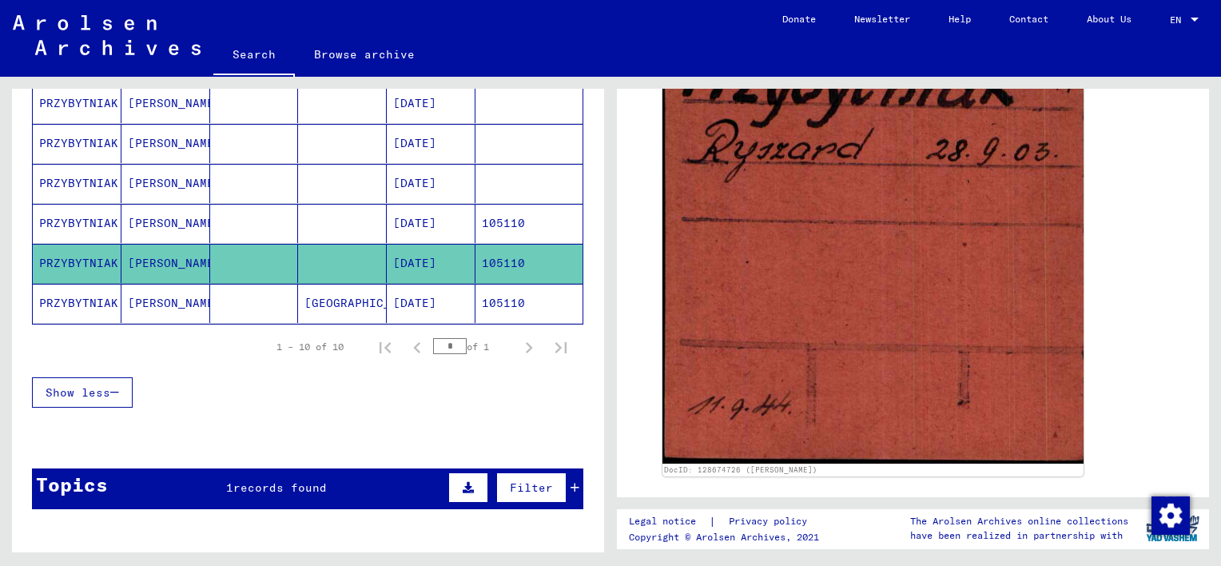
click at [82, 311] on mat-cell "PRZYBYTNIAK" at bounding box center [77, 303] width 89 height 39
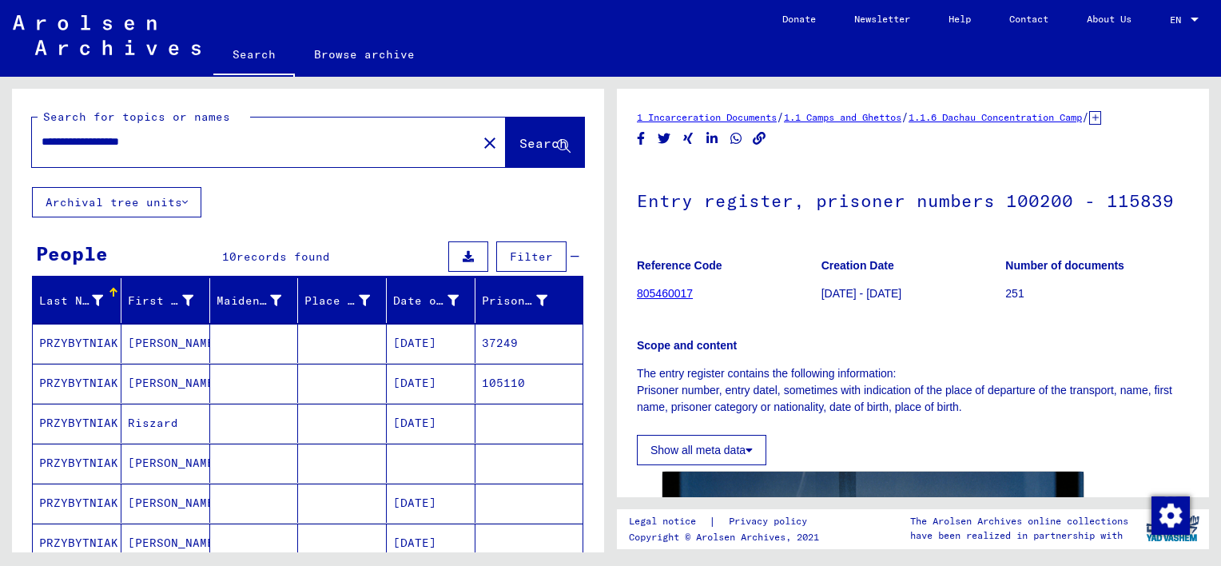
click at [91, 337] on mat-cell "PRZYBYTNIAK" at bounding box center [77, 343] width 89 height 39
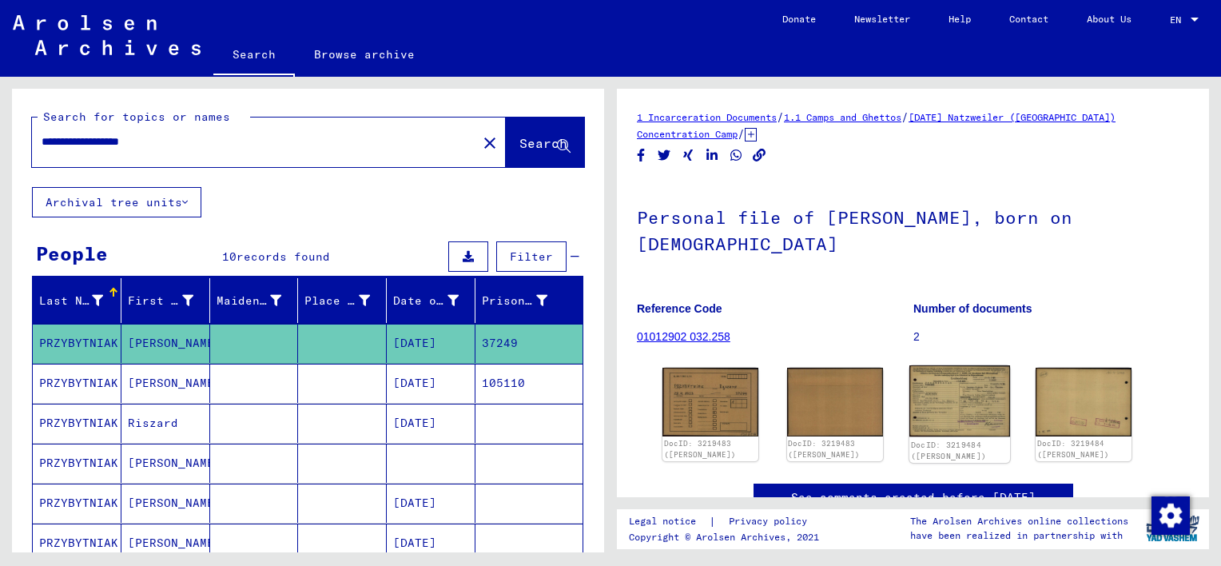
click at [941, 392] on img at bounding box center [960, 401] width 101 height 72
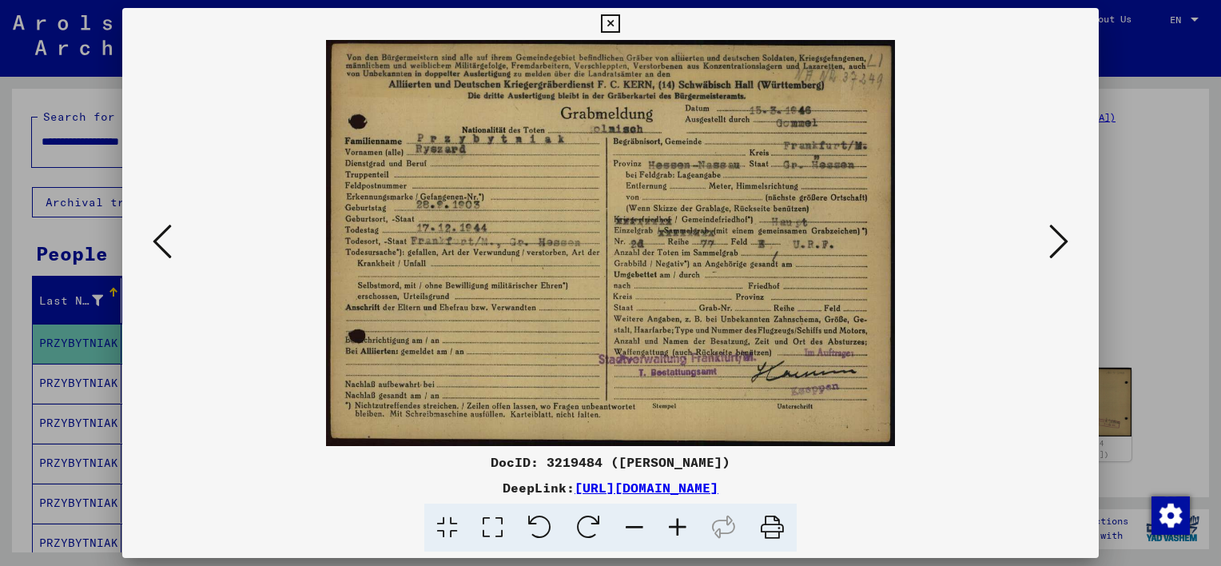
click at [607, 22] on icon at bounding box center [610, 23] width 18 height 19
